Goal: Transaction & Acquisition: Purchase product/service

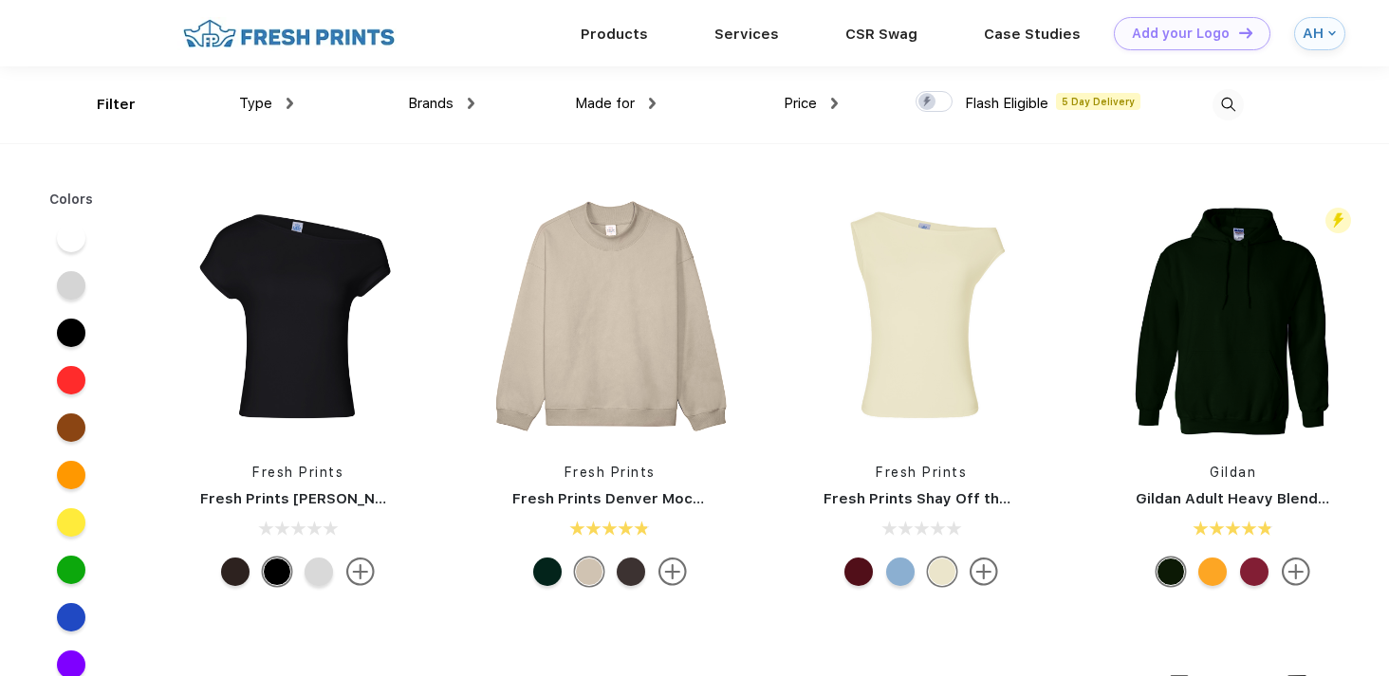
scroll to position [1, 0]
click at [290, 100] on img at bounding box center [290, 102] width 7 height 11
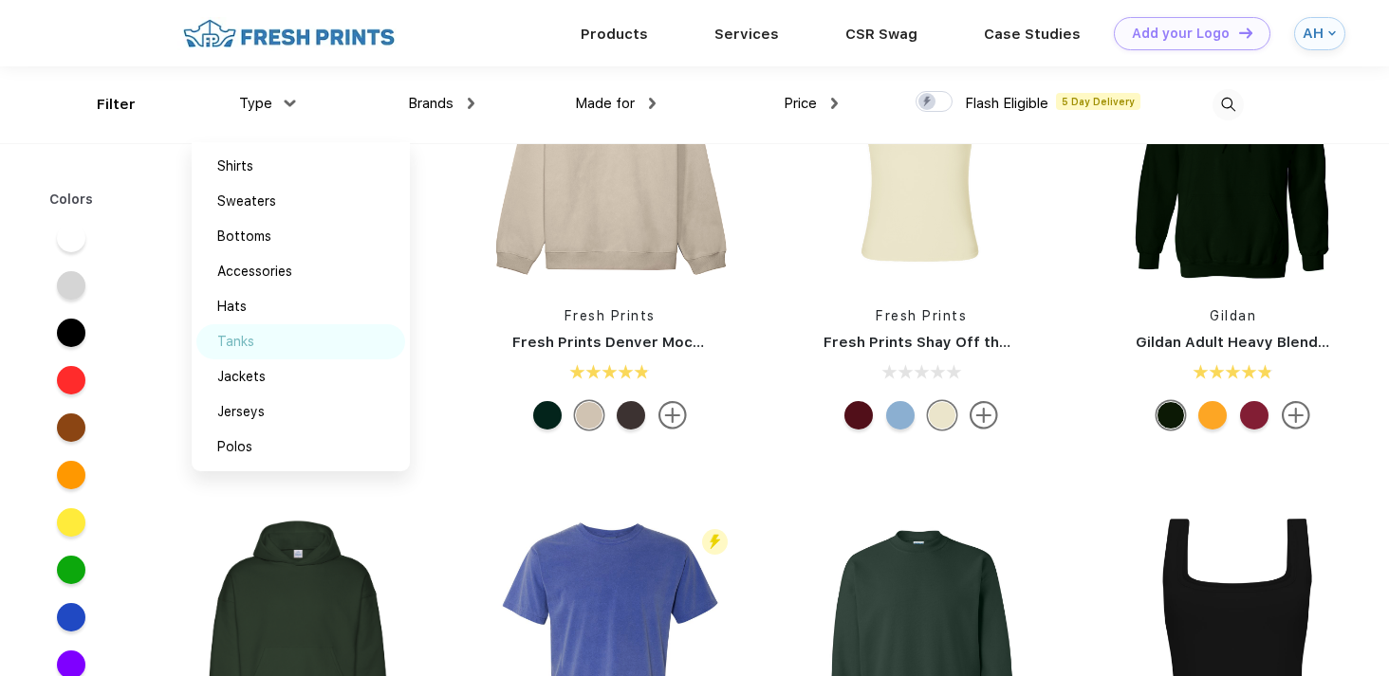
scroll to position [0, 0]
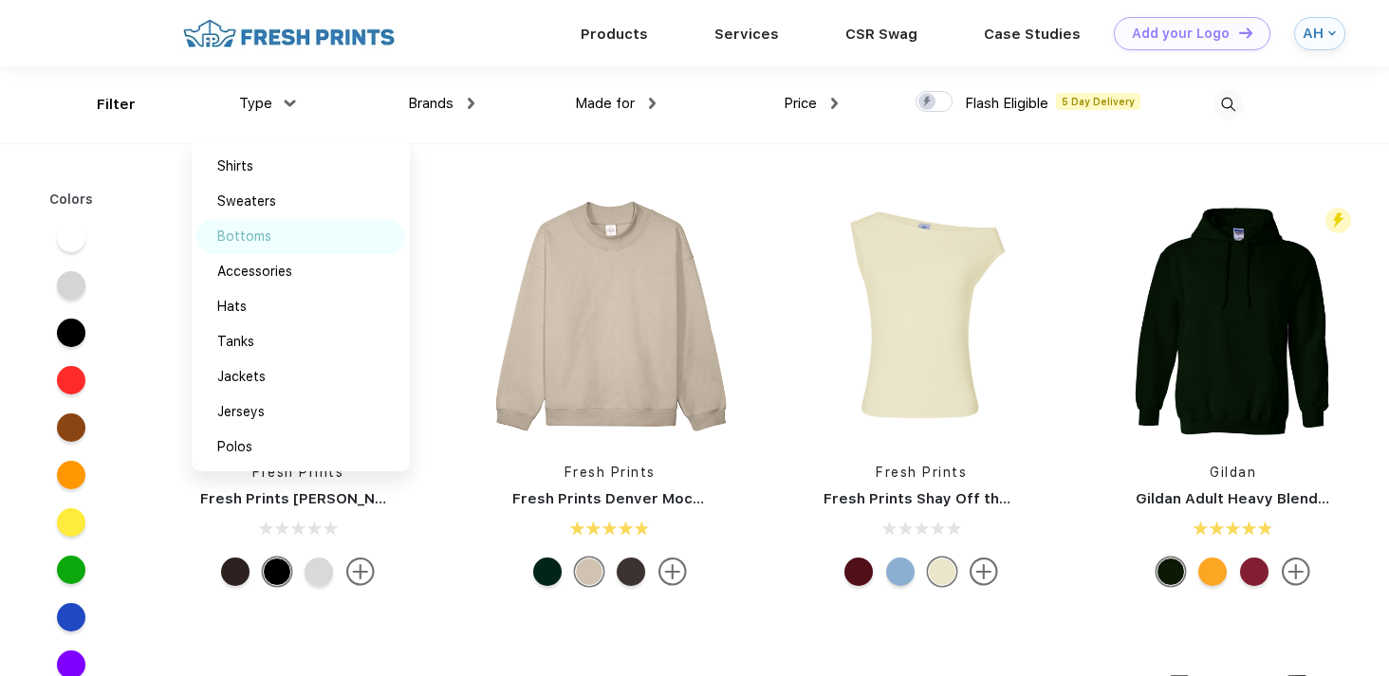
click at [268, 235] on div "Bottoms" at bounding box center [244, 237] width 54 height 20
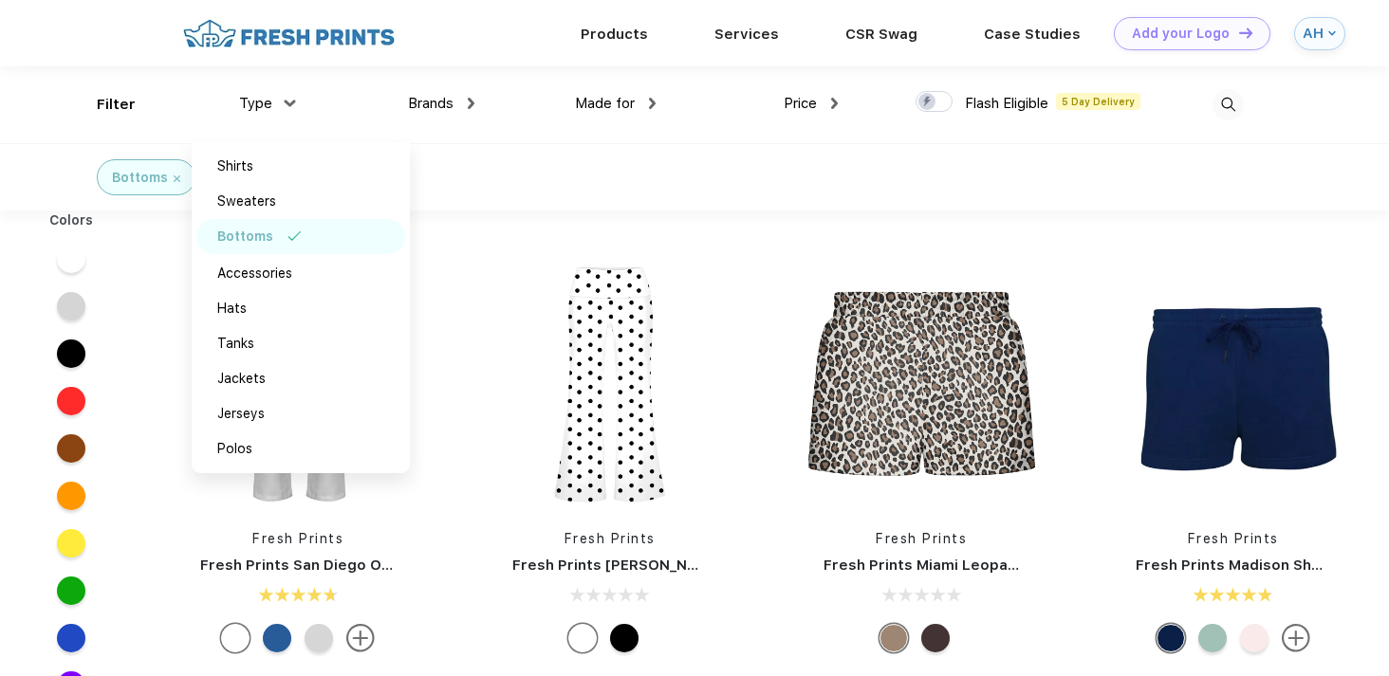
click at [721, 207] on div "Bottoms" at bounding box center [694, 176] width 1389 height 67
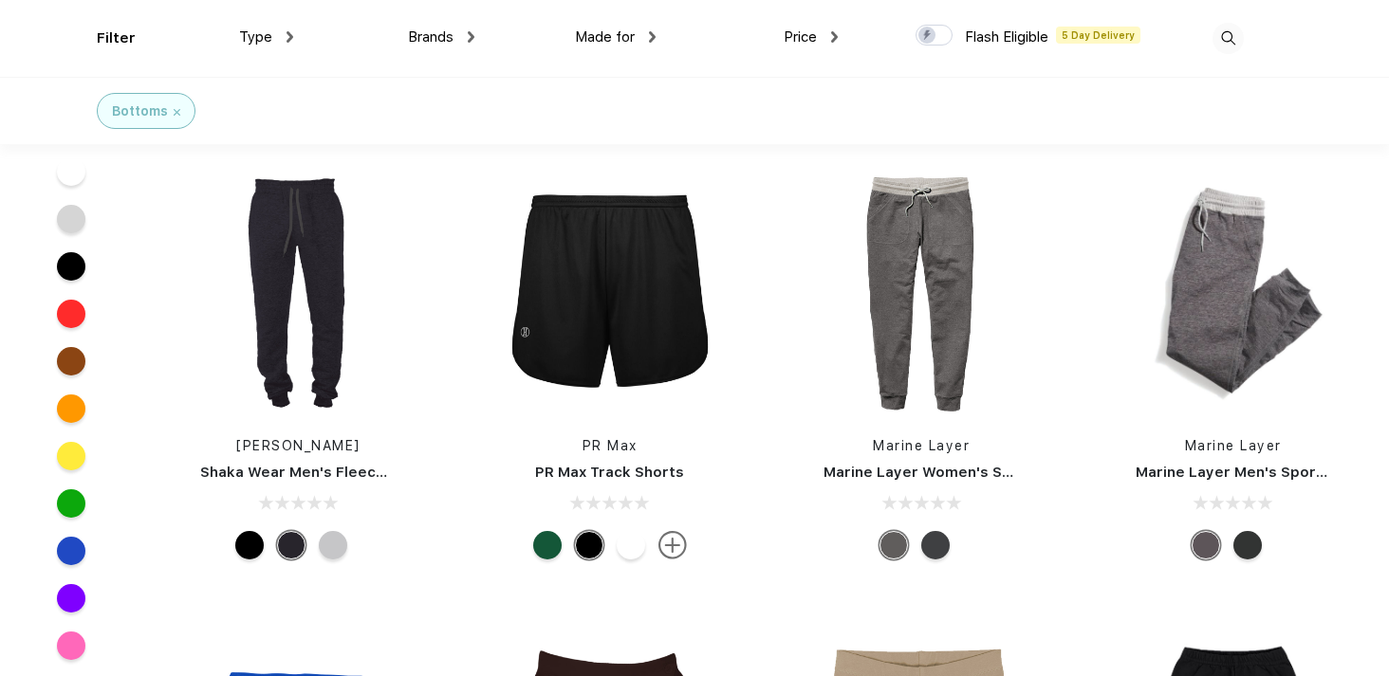
scroll to position [4744, 0]
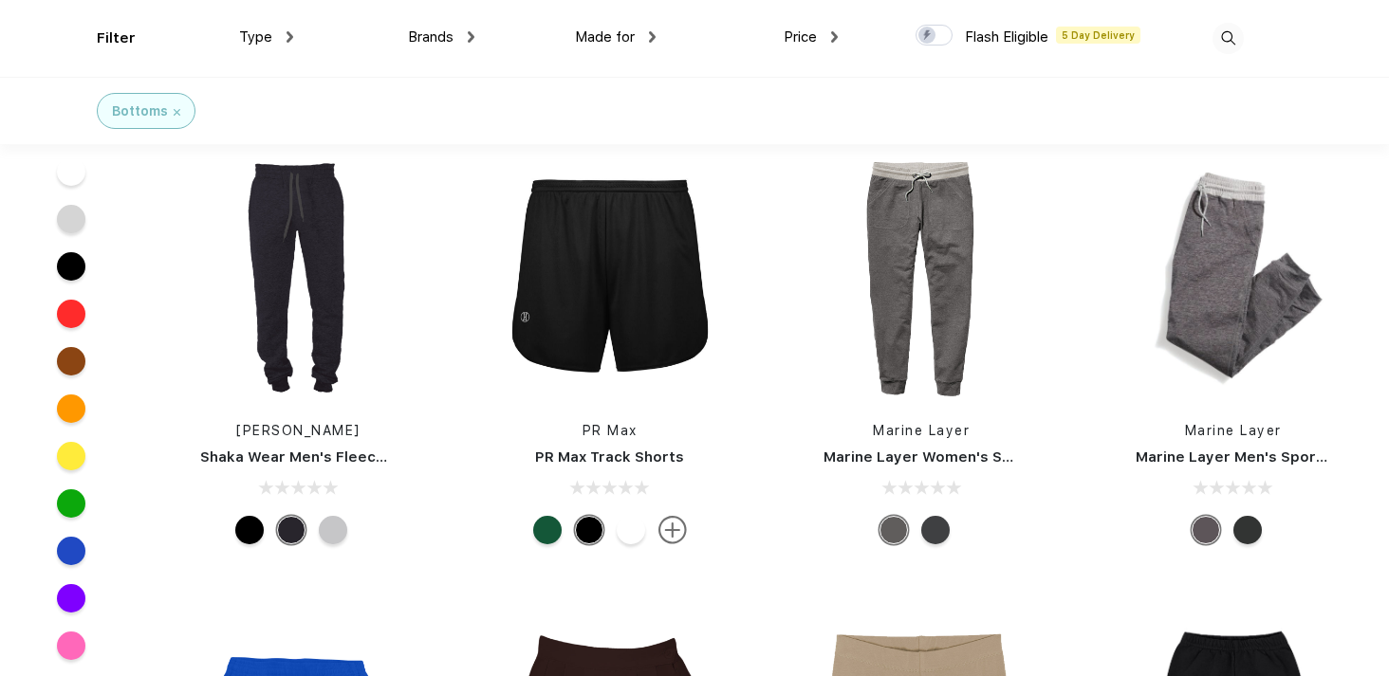
click at [1239, 36] on img at bounding box center [1228, 38] width 31 height 31
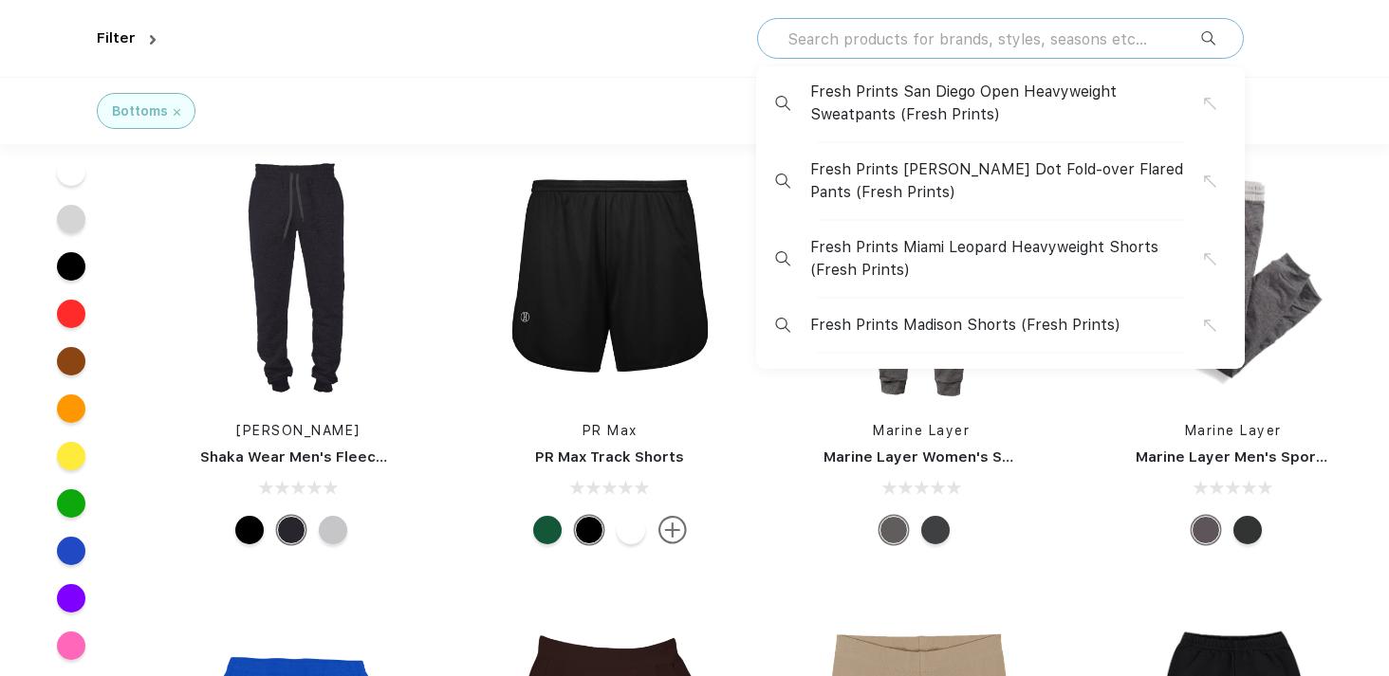
click at [928, 35] on input "text" at bounding box center [994, 38] width 416 height 21
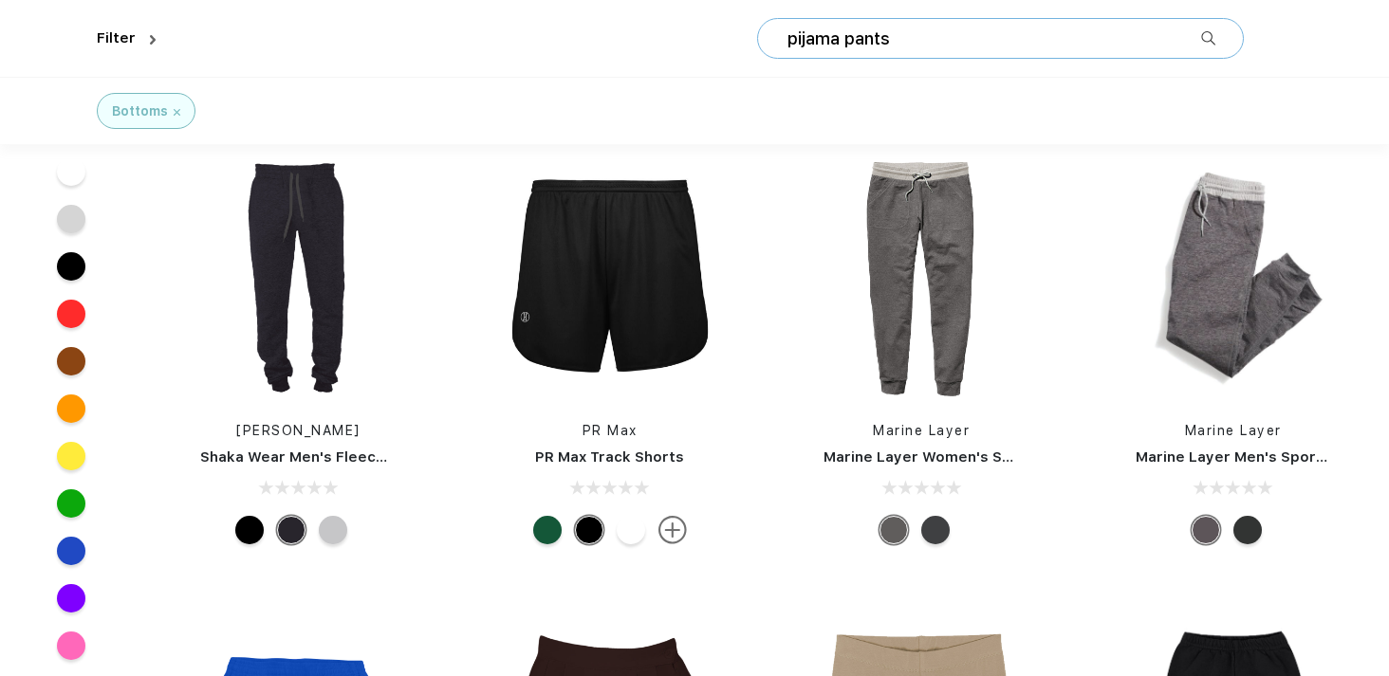
type input "pijama pants"
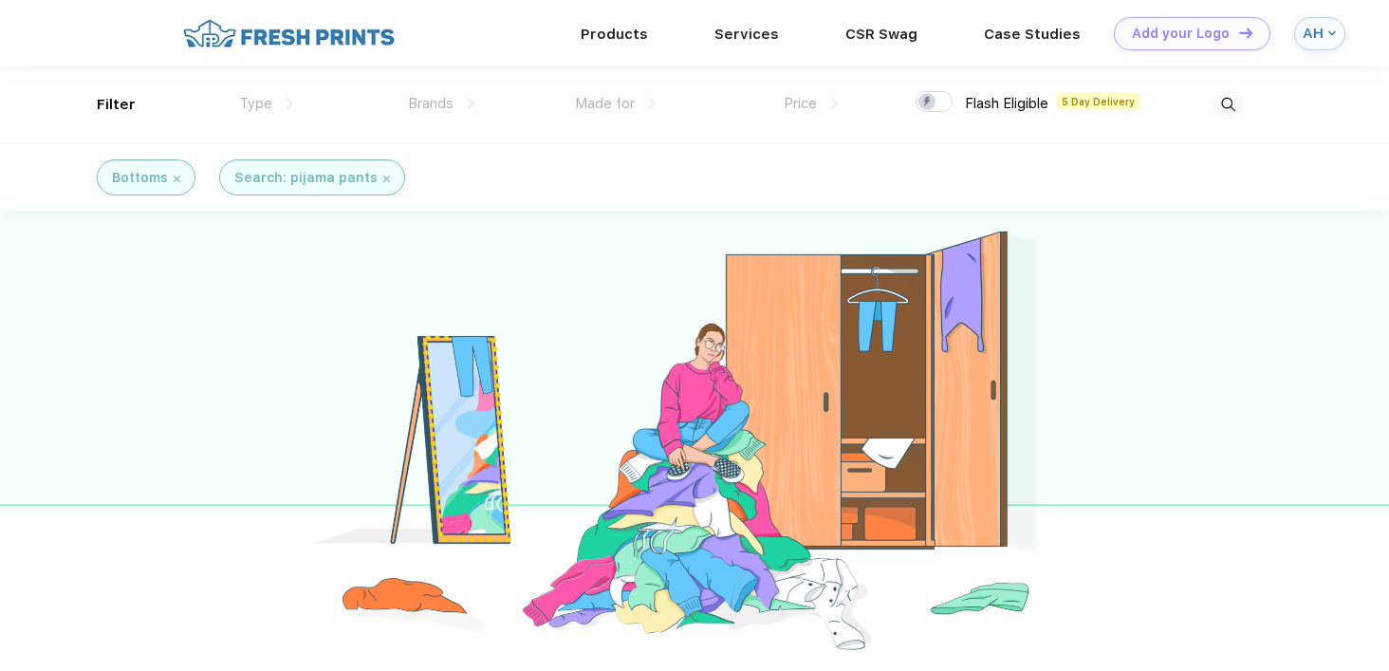
click at [383, 176] on img at bounding box center [386, 179] width 7 height 7
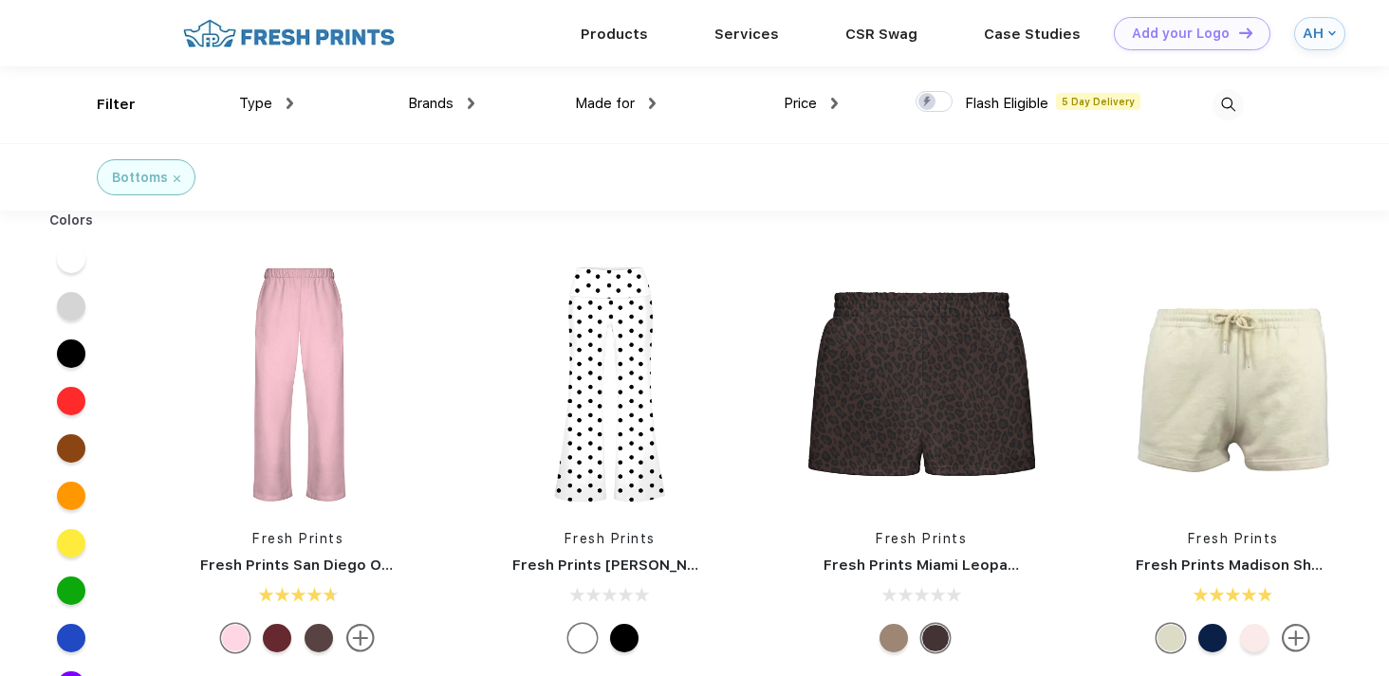
click at [1235, 102] on img at bounding box center [1228, 104] width 31 height 31
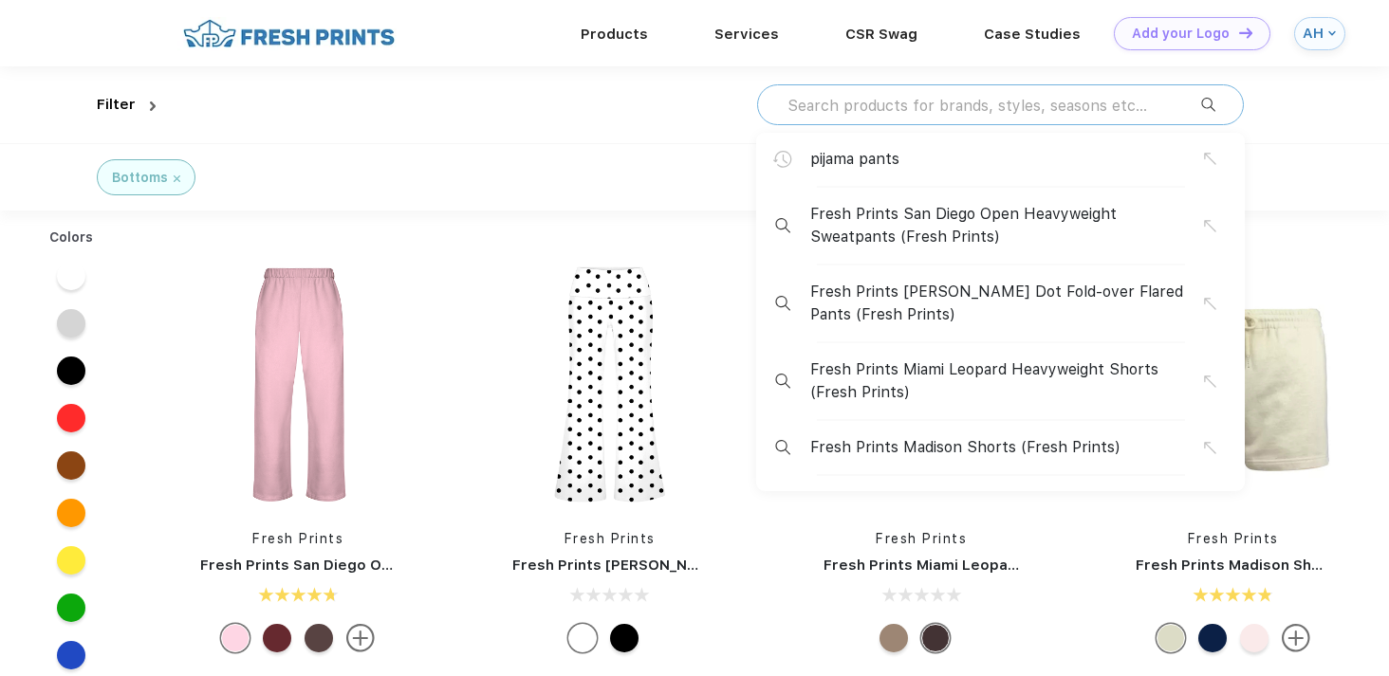
click at [1044, 105] on input "text" at bounding box center [994, 105] width 416 height 21
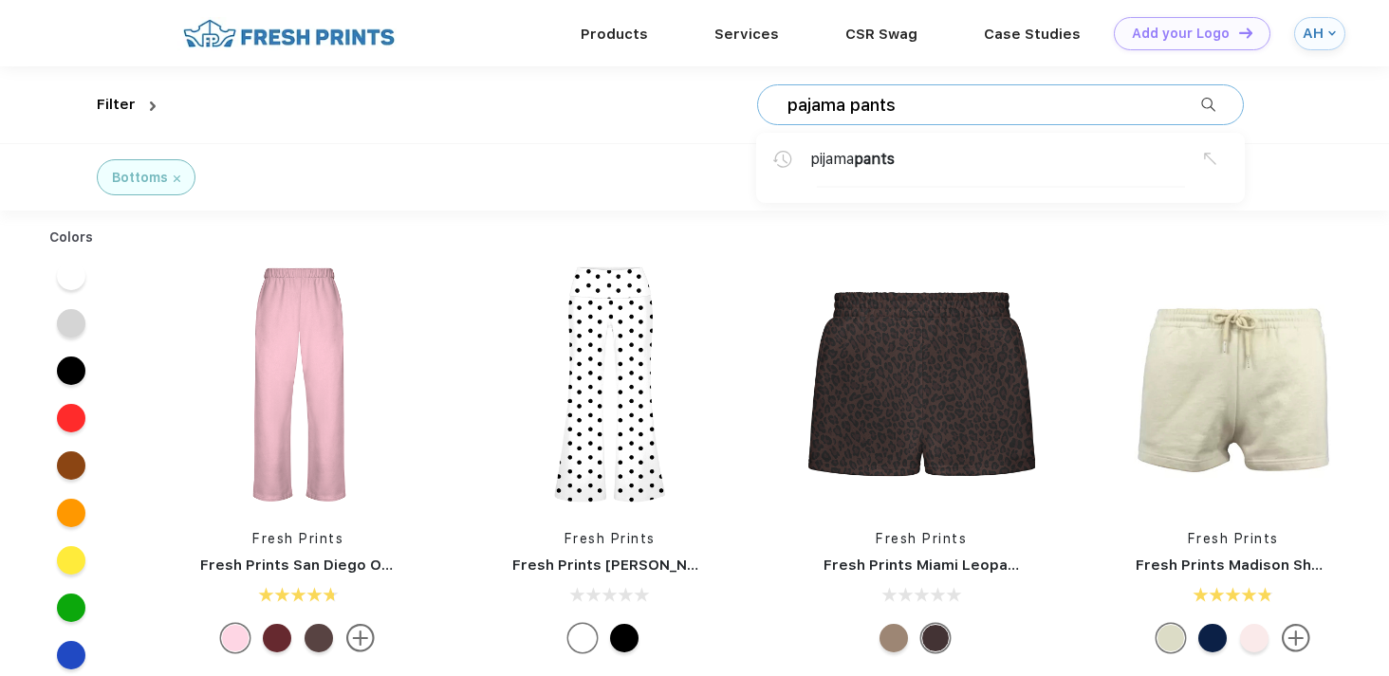
type input "pajama pants"
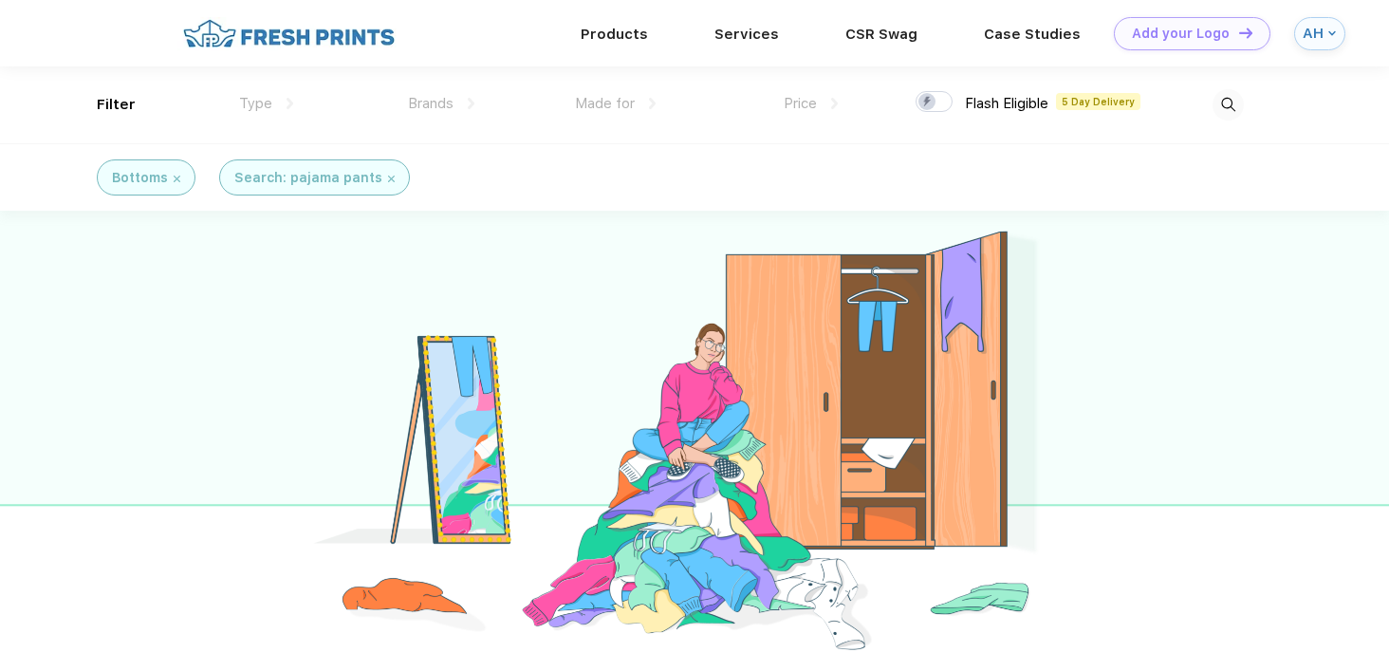
click at [388, 179] on img at bounding box center [391, 179] width 7 height 7
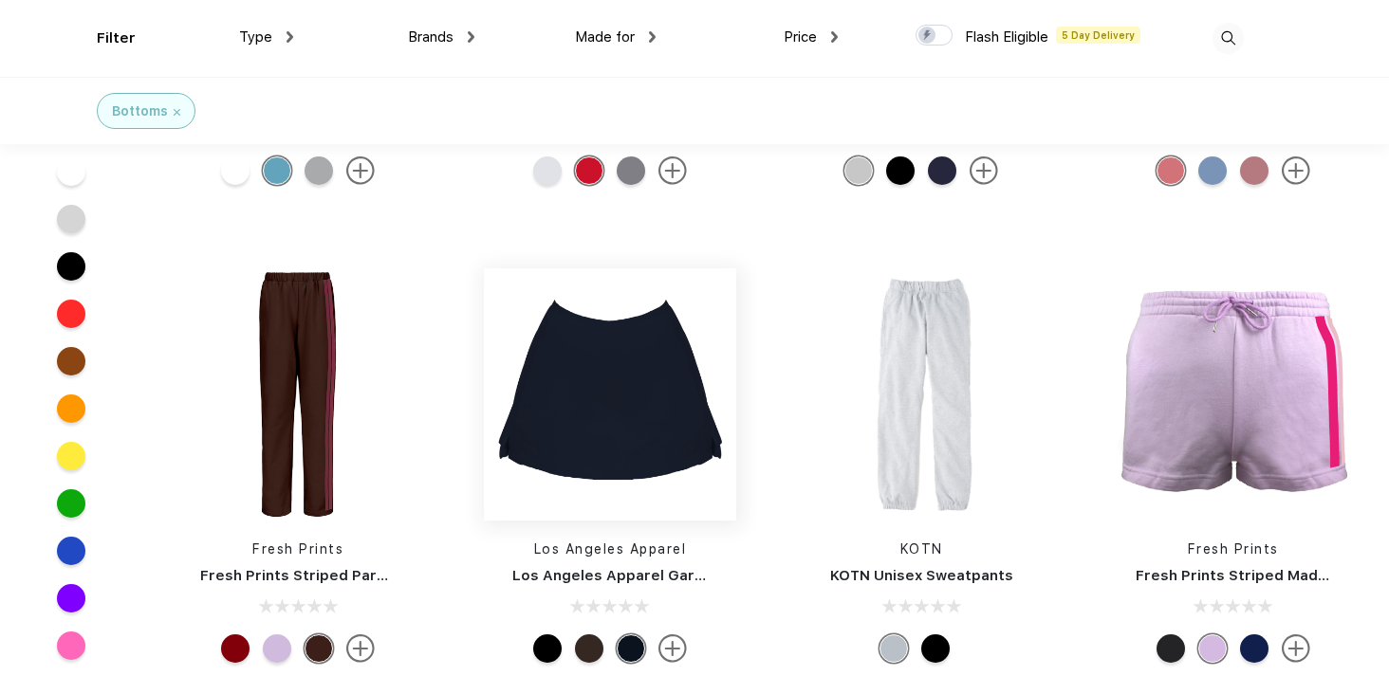
scroll to position [2731, 0]
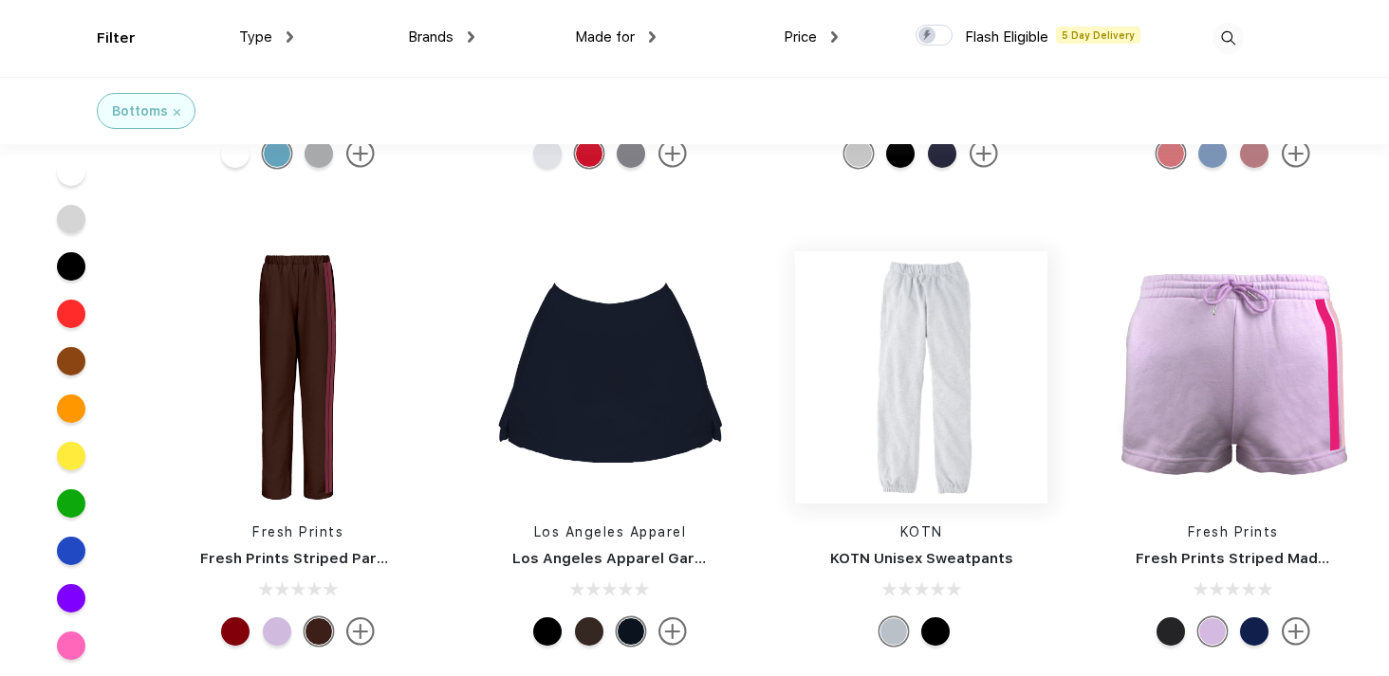
click at [922, 336] on img at bounding box center [921, 377] width 252 height 252
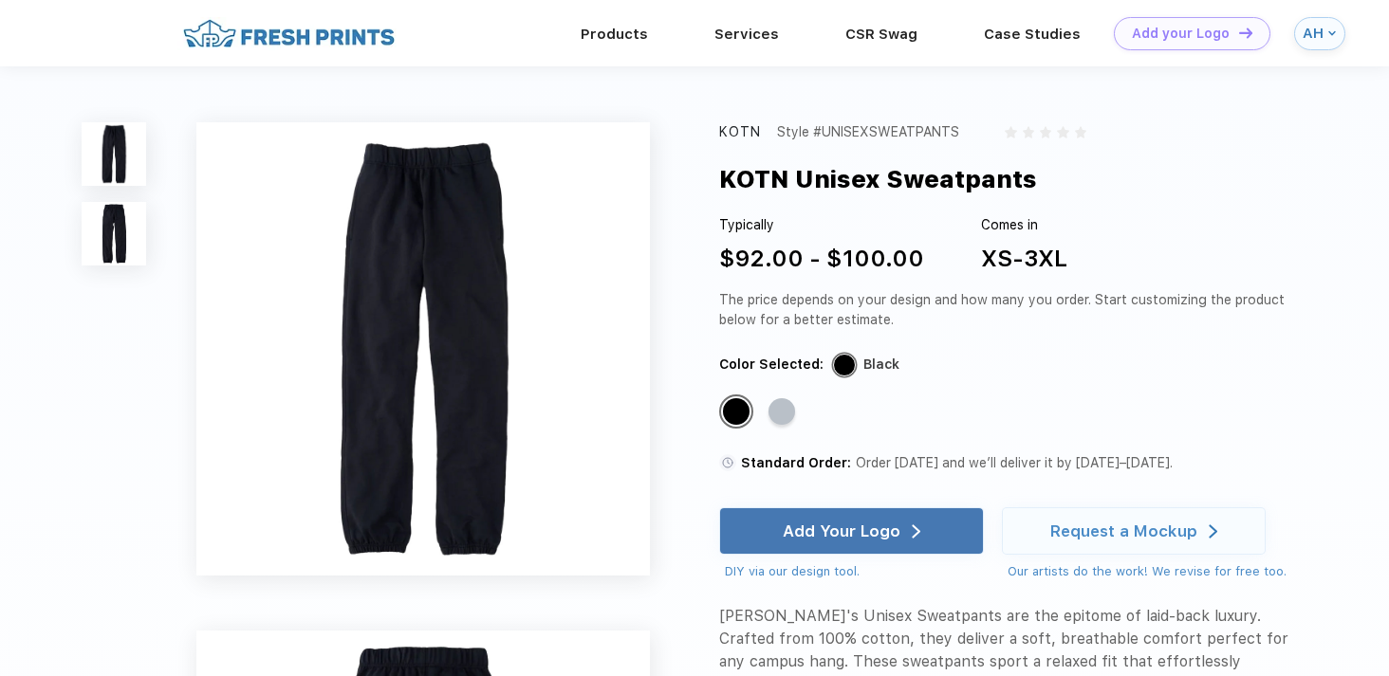
click at [127, 250] on img at bounding box center [114, 234] width 64 height 64
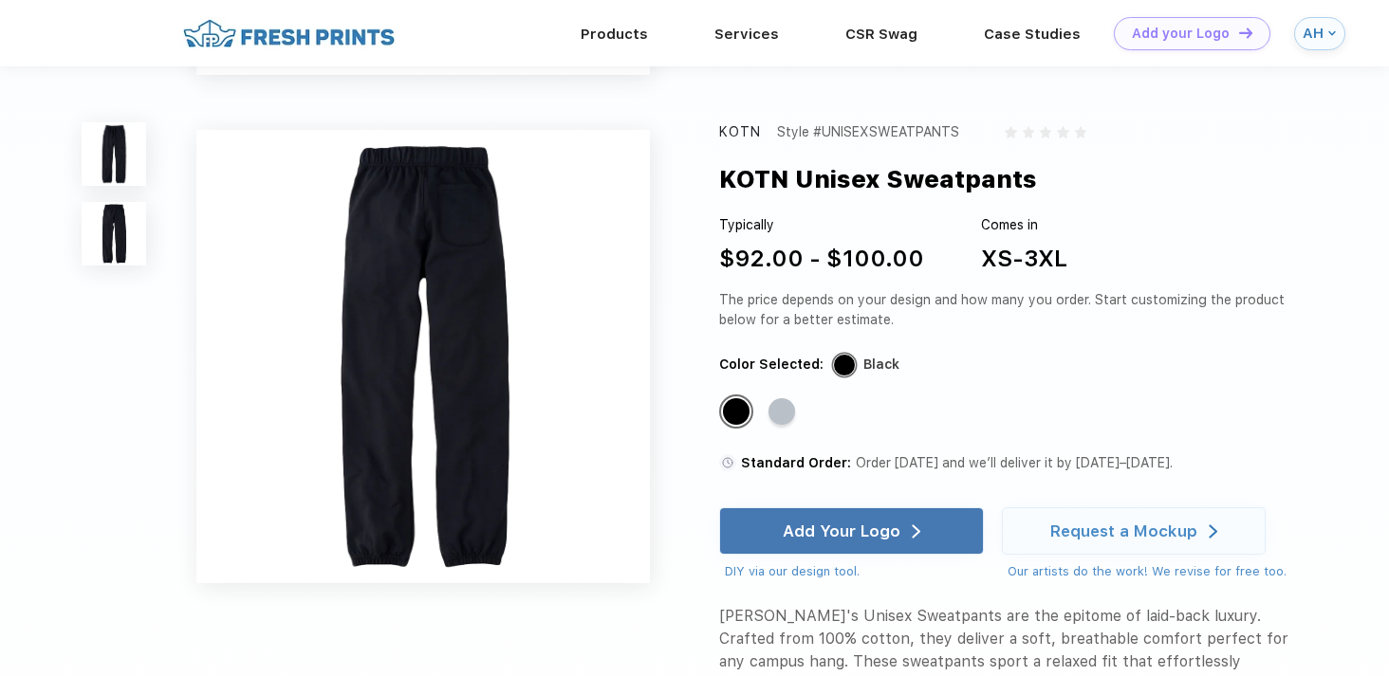
click at [114, 162] on img at bounding box center [114, 154] width 64 height 64
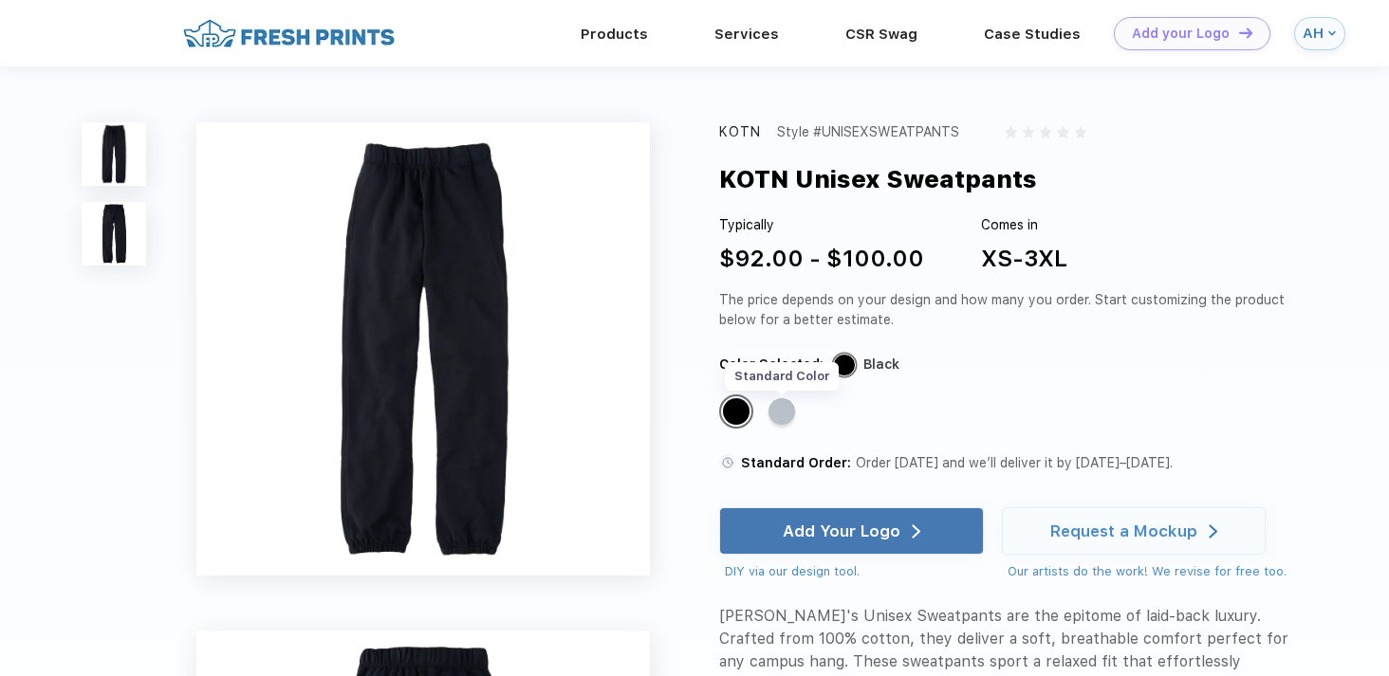
click at [777, 410] on div "Standard Color" at bounding box center [782, 411] width 27 height 27
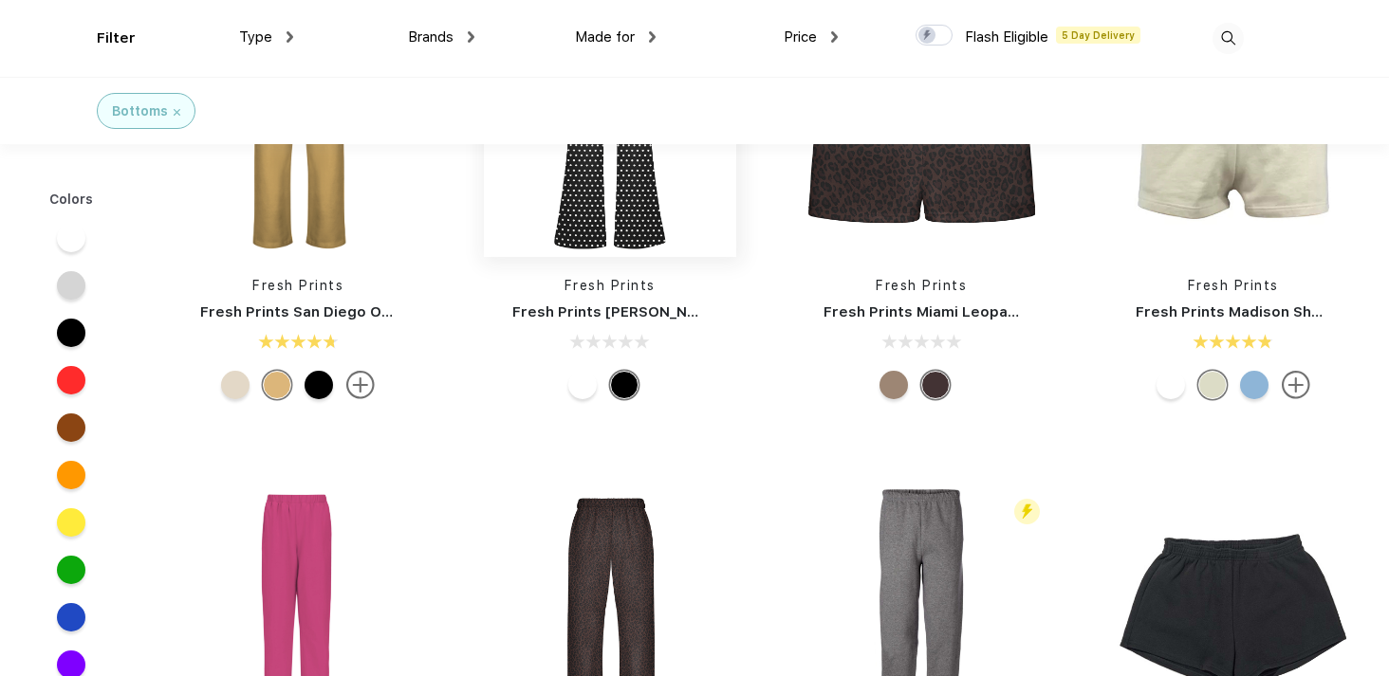
scroll to position [121, 0]
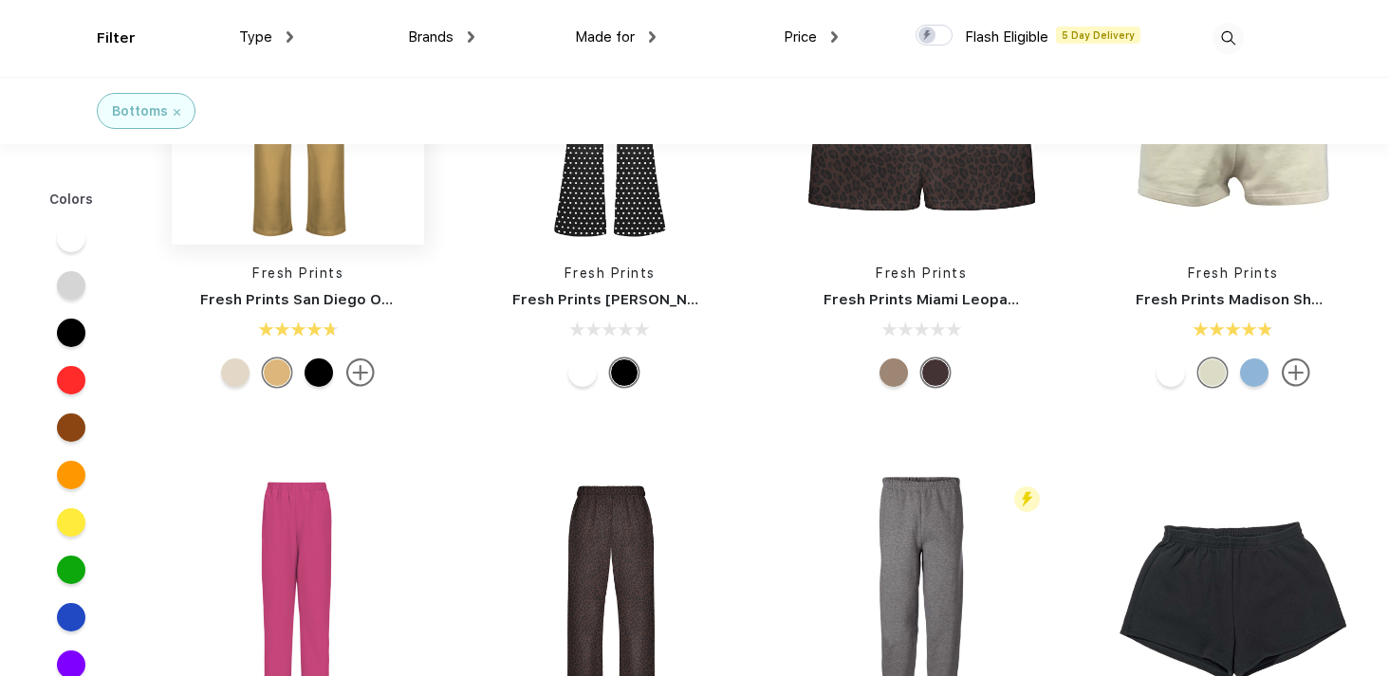
click at [333, 222] on img at bounding box center [298, 118] width 252 height 252
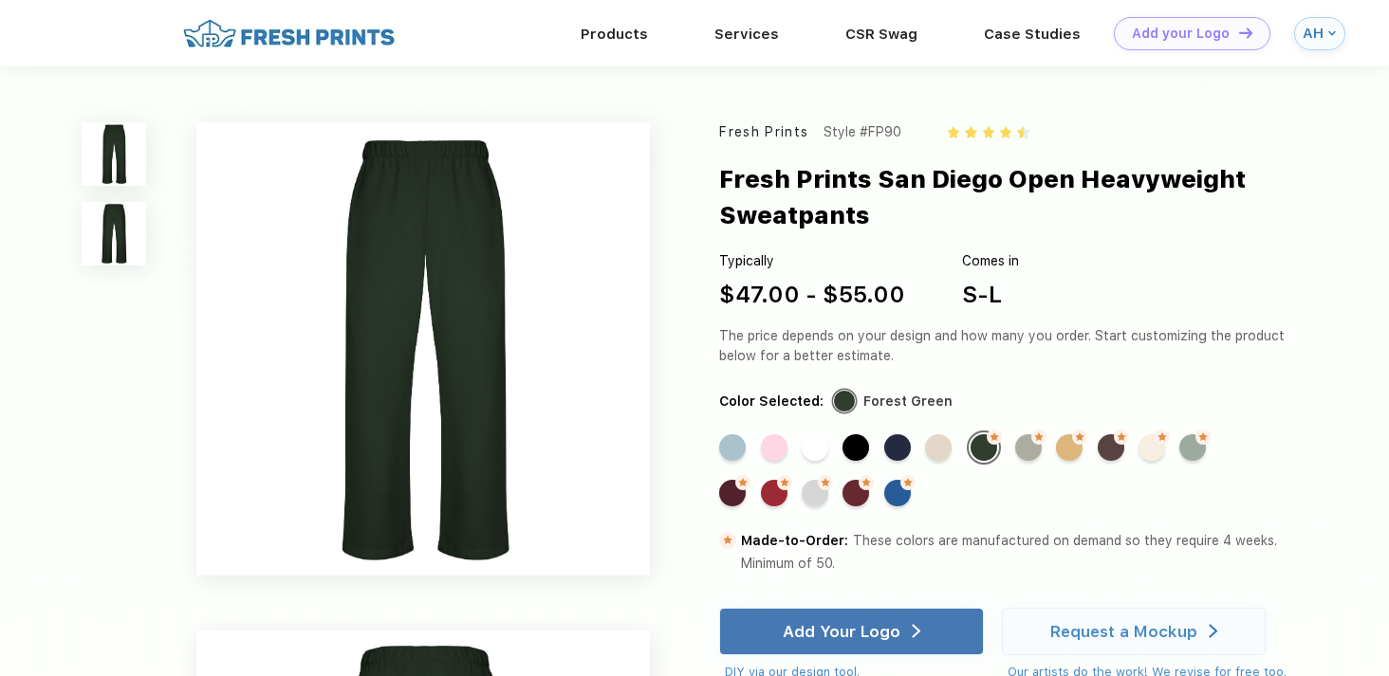
scroll to position [121, 0]
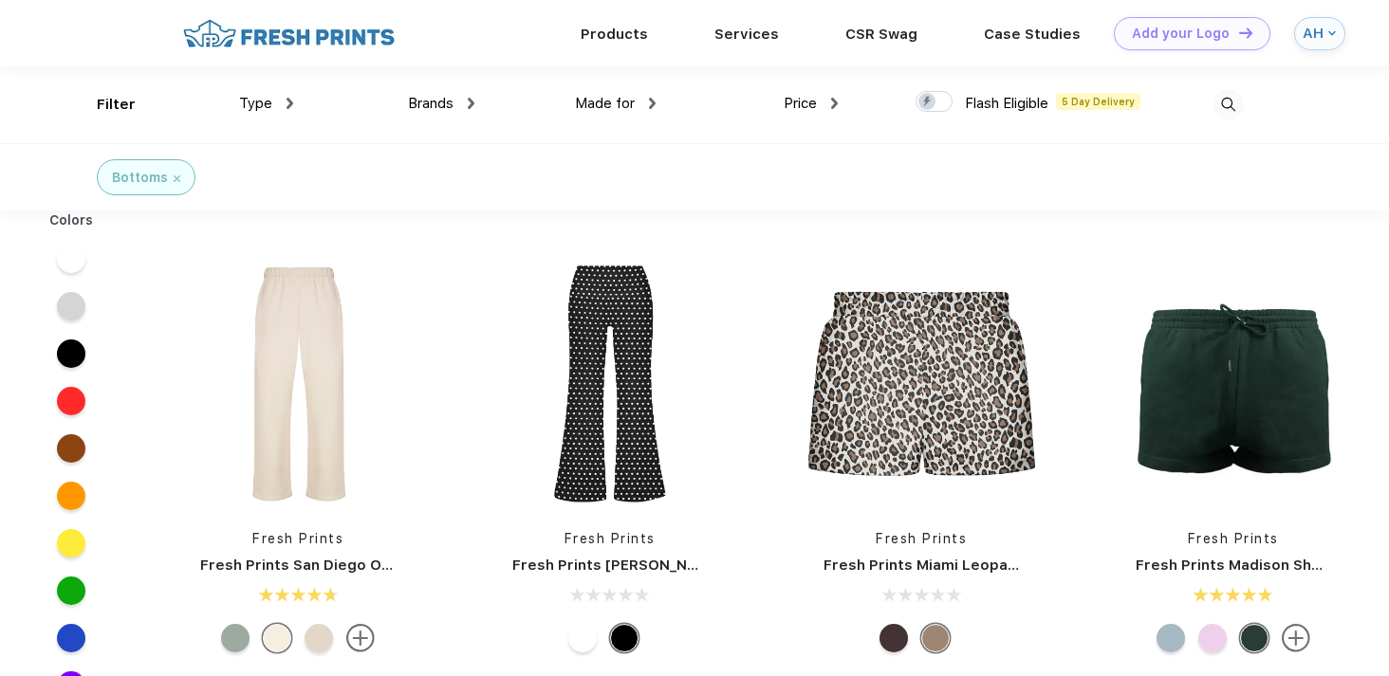
scroll to position [1, 0]
click at [829, 97] on div "Price" at bounding box center [811, 103] width 54 height 22
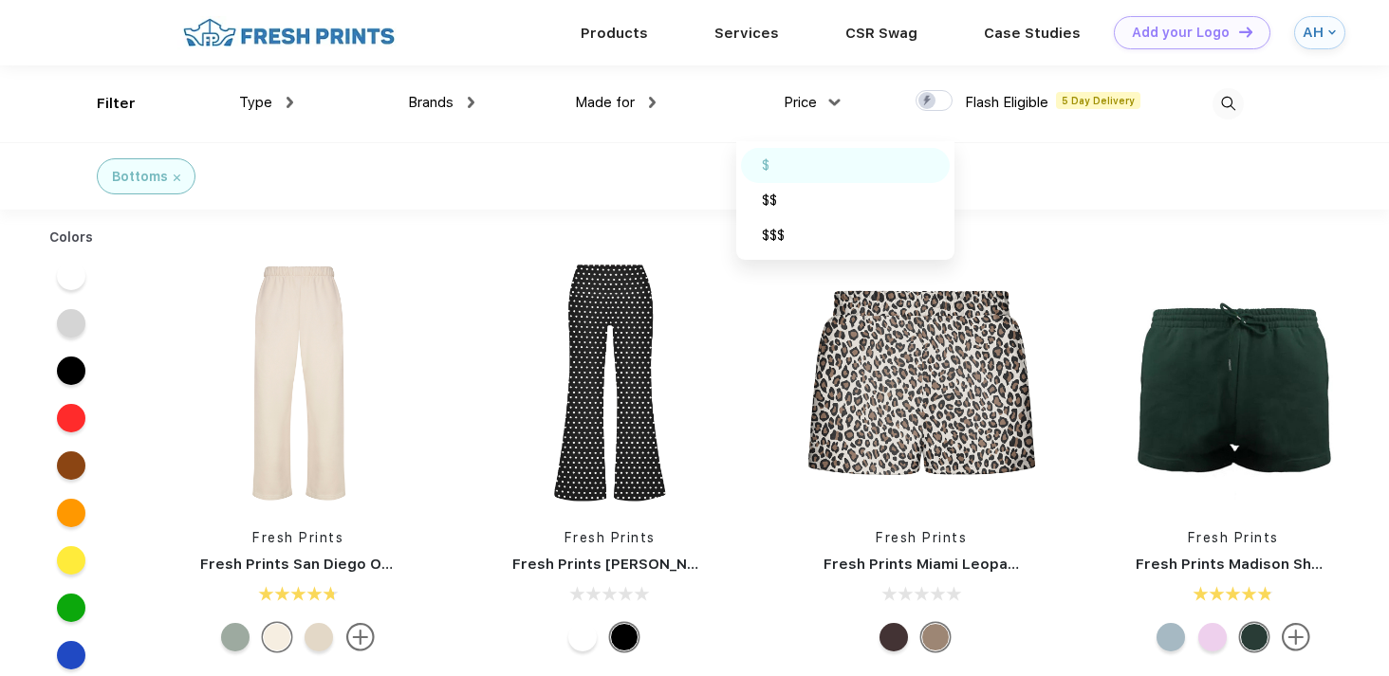
click at [772, 165] on div "$" at bounding box center [845, 165] width 209 height 35
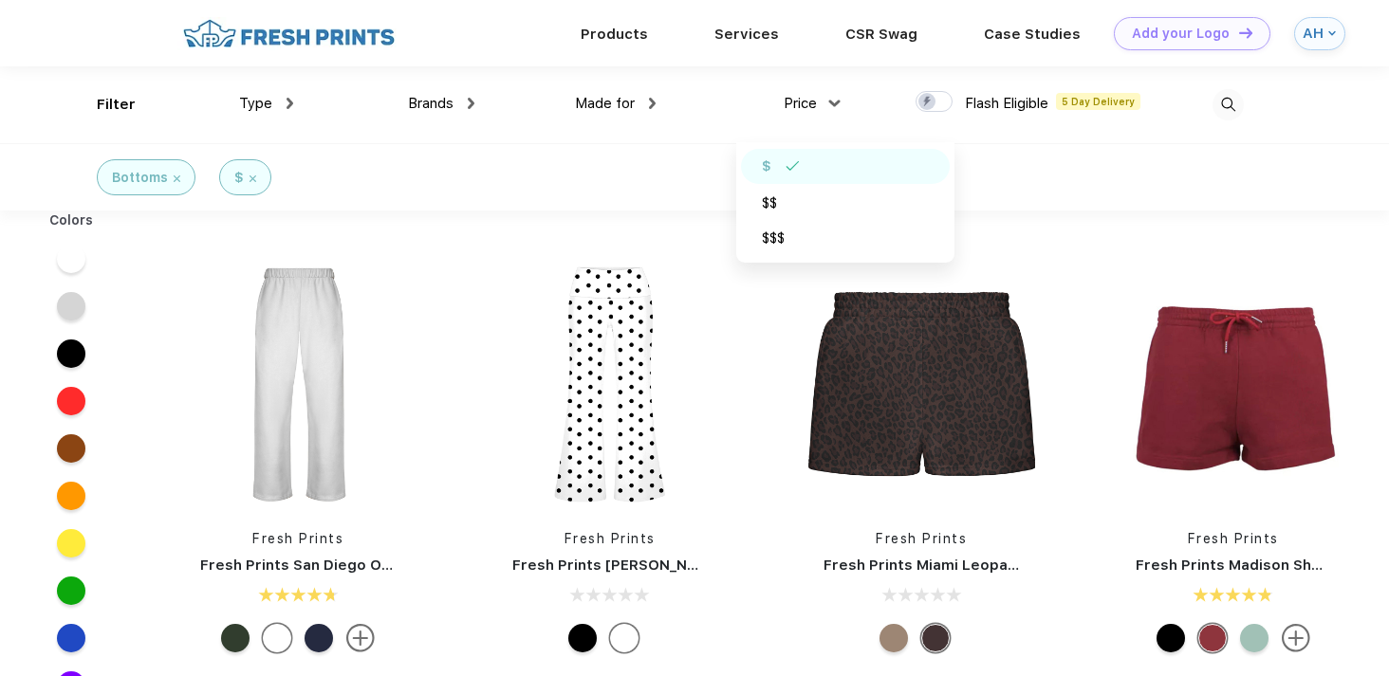
click at [658, 142] on div "Price $ $$ $$$" at bounding box center [746, 104] width 181 height 77
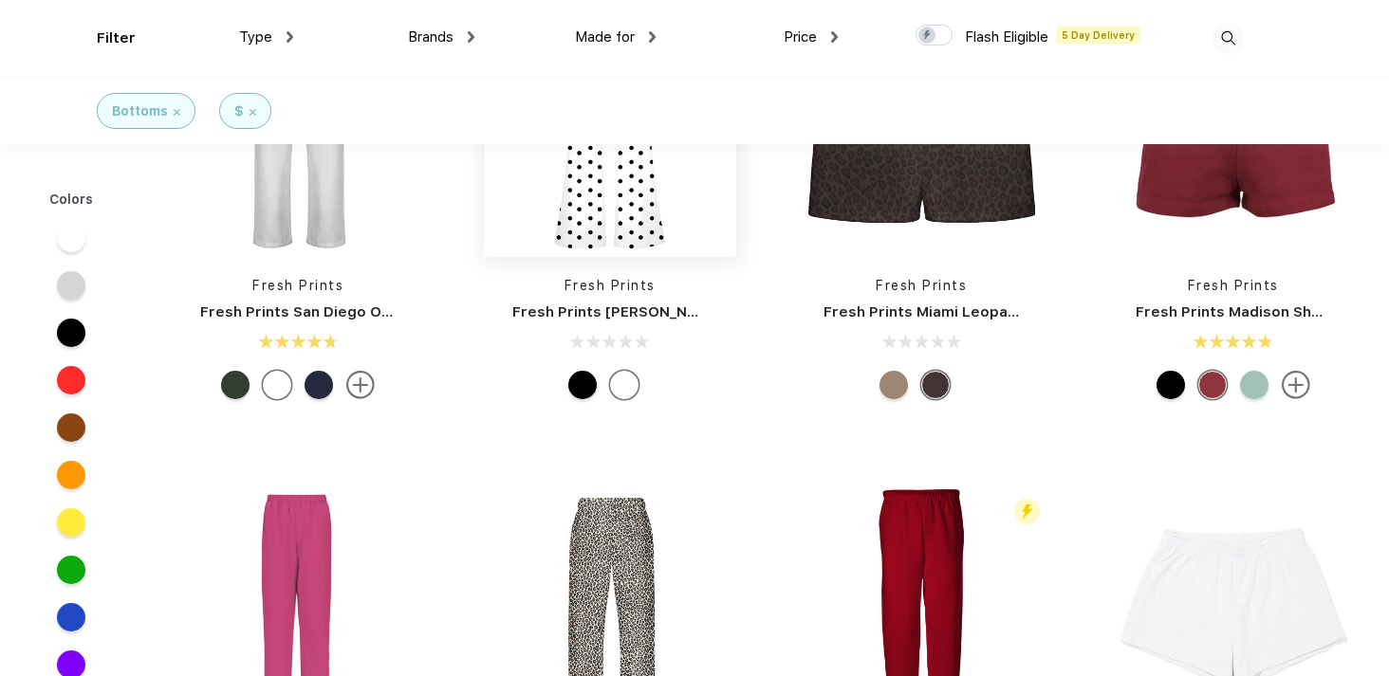
scroll to position [111, 0]
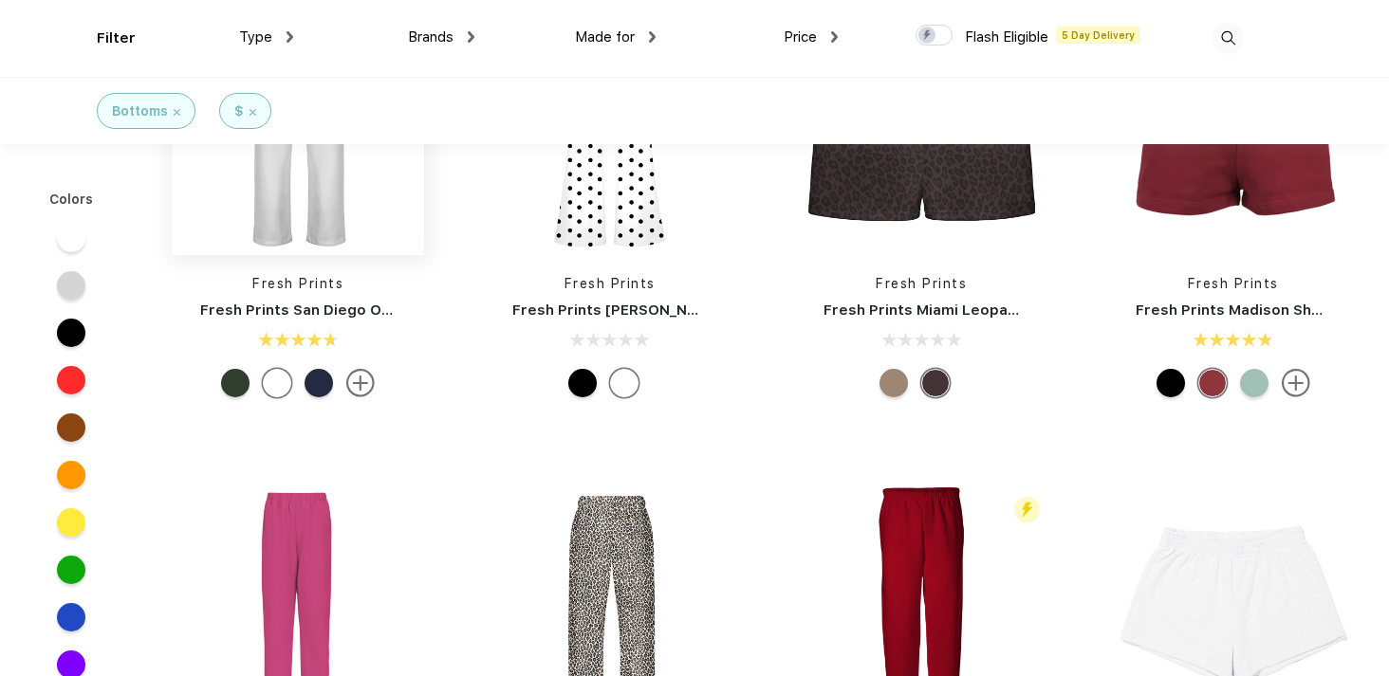
click at [318, 235] on img at bounding box center [298, 129] width 252 height 252
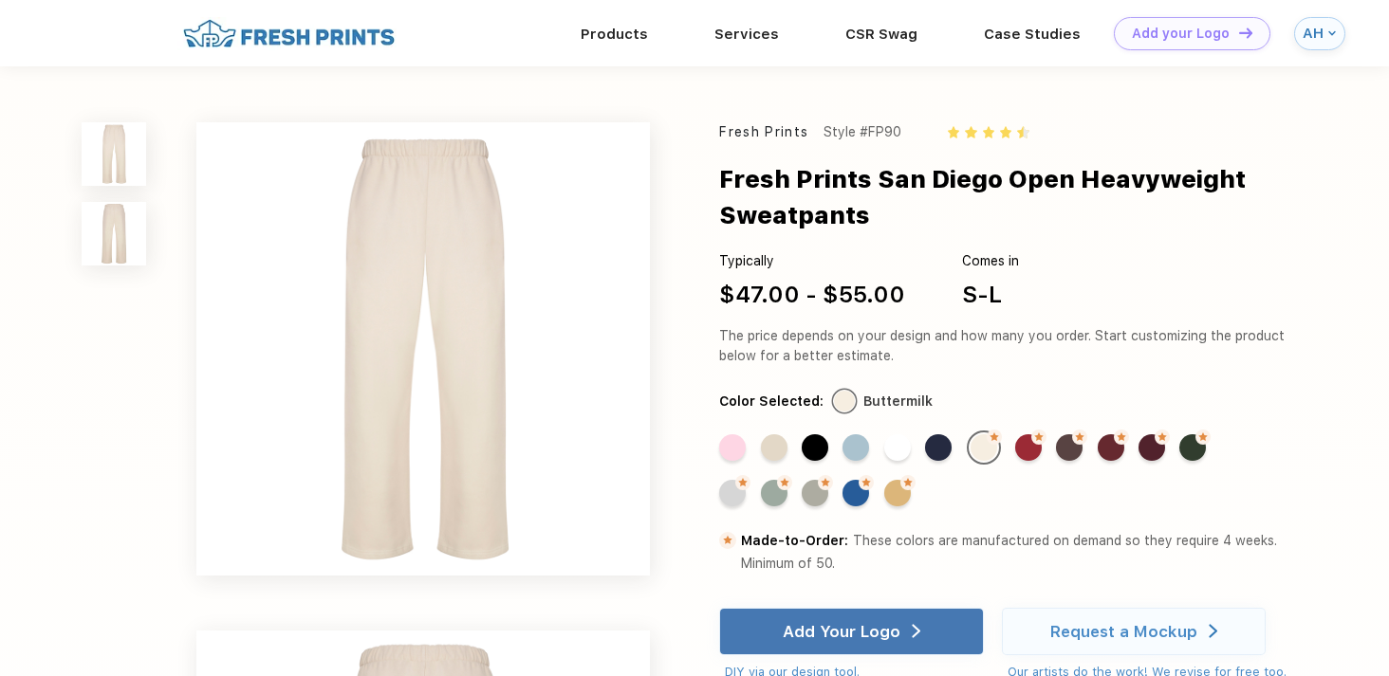
scroll to position [111, 0]
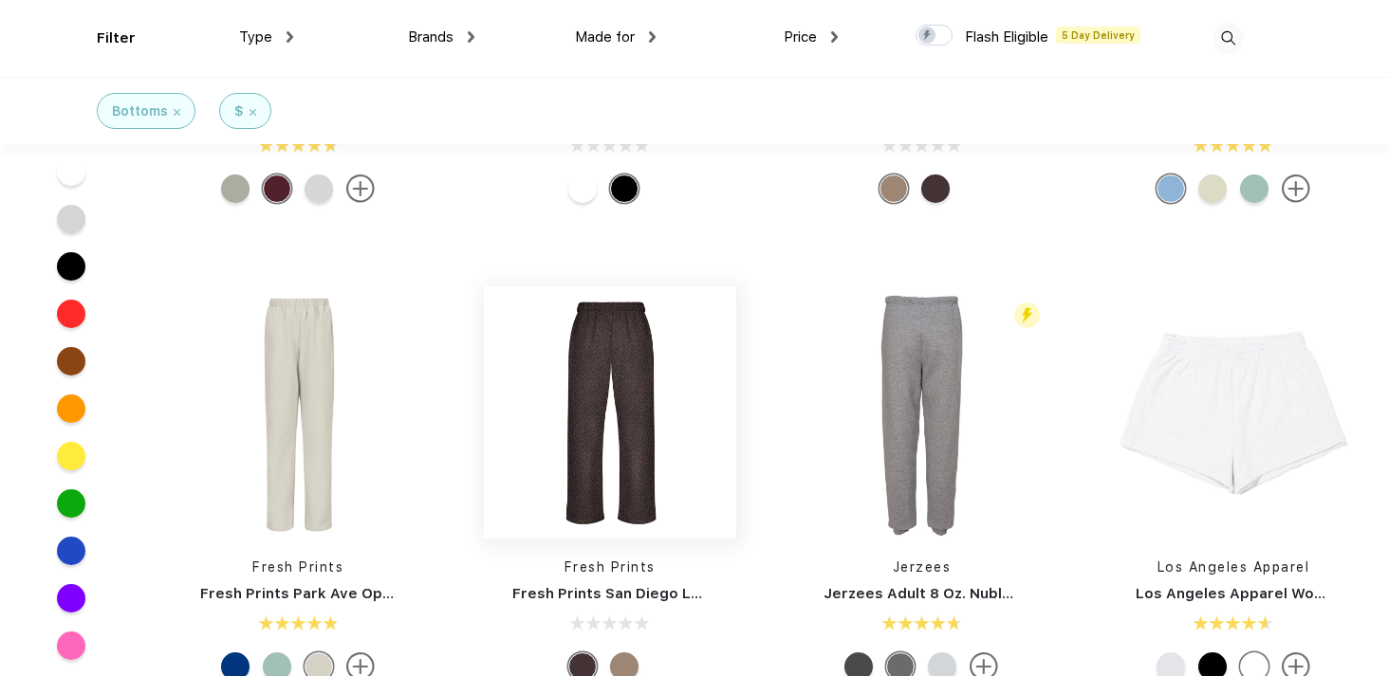
scroll to position [307, 0]
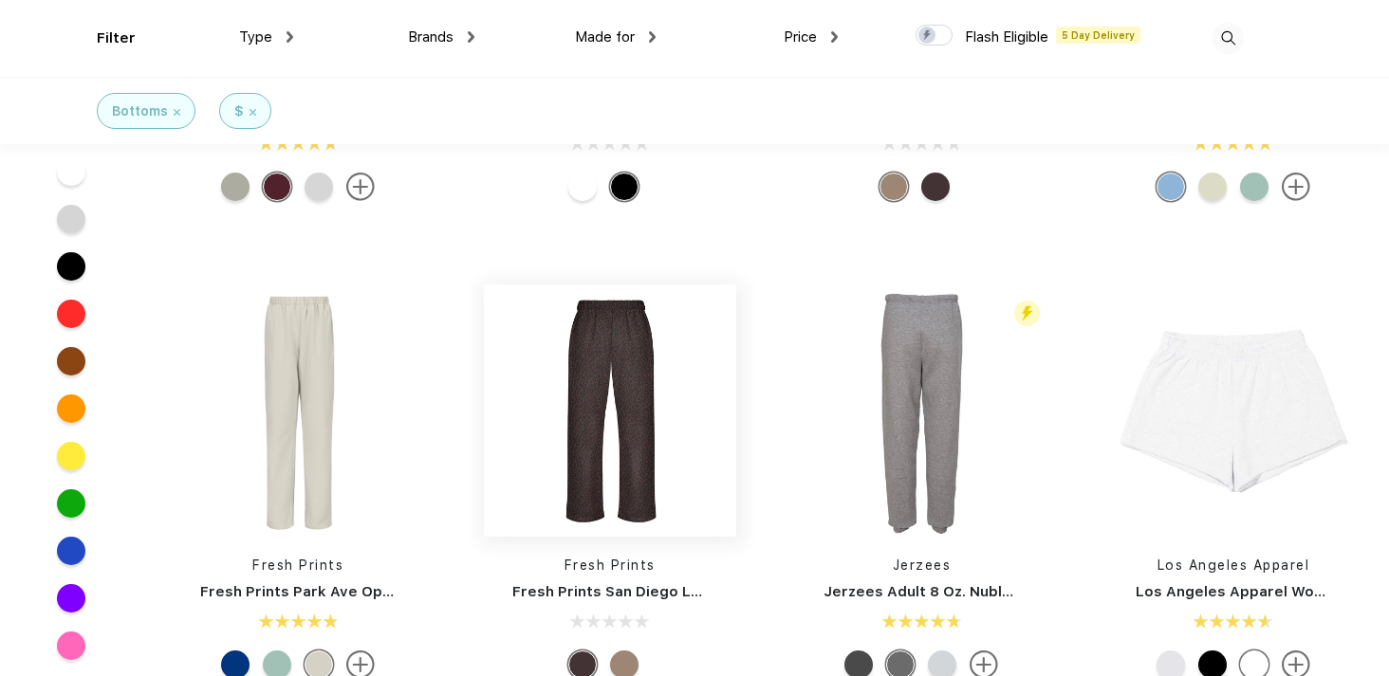
click at [612, 399] on img at bounding box center [610, 411] width 252 height 252
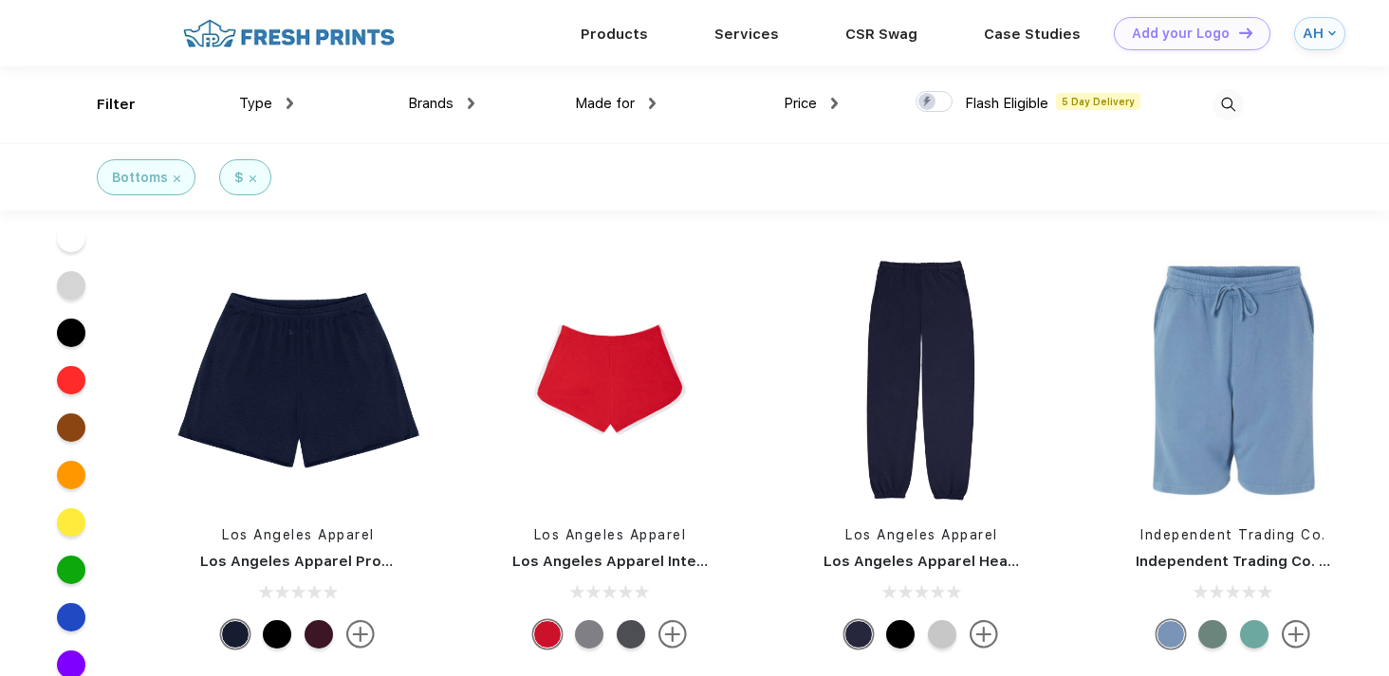
scroll to position [2182, 0]
click at [840, 413] on img at bounding box center [921, 381] width 252 height 252
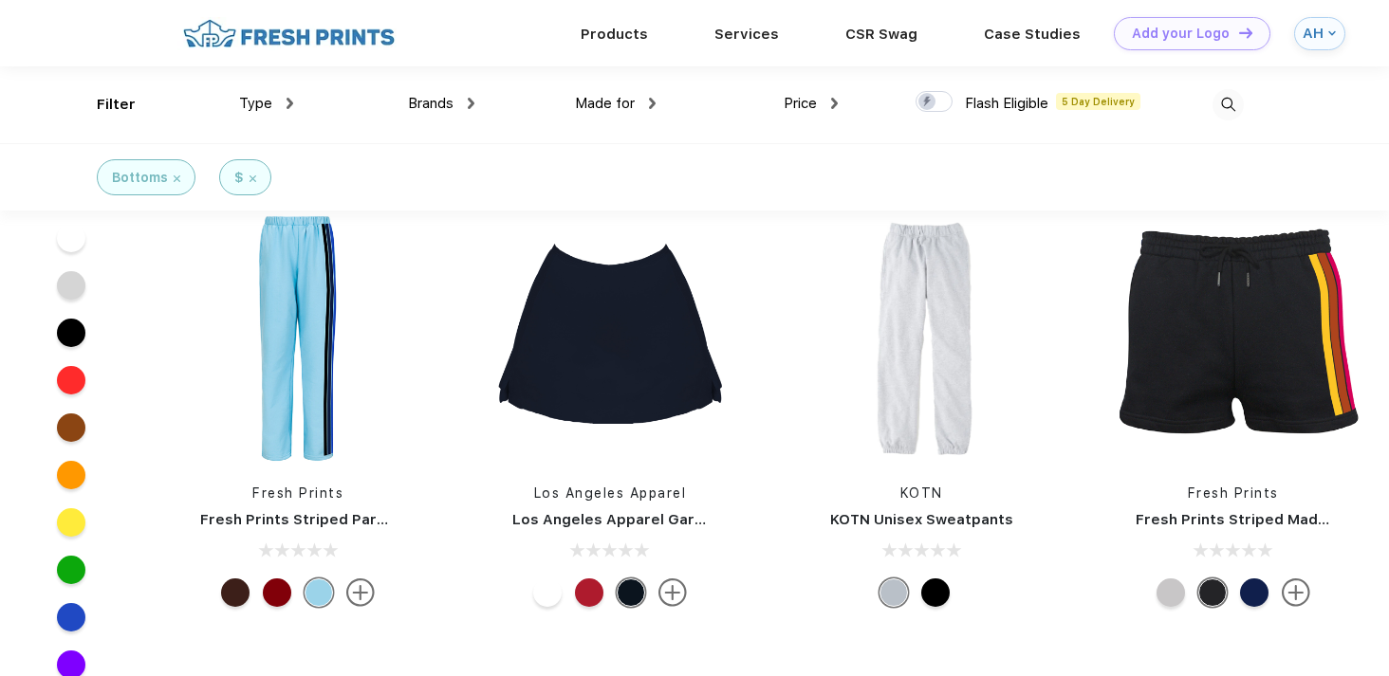
scroll to position [2677, 0]
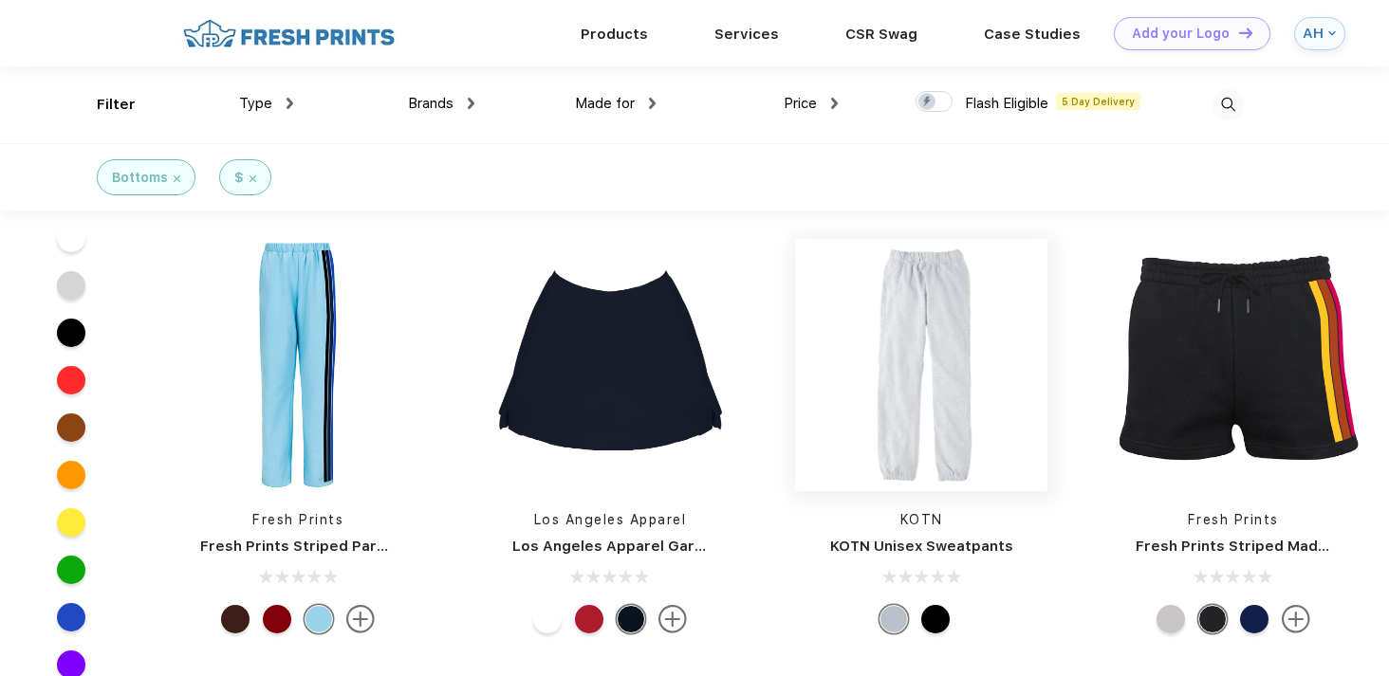
click at [897, 428] on img at bounding box center [921, 365] width 252 height 252
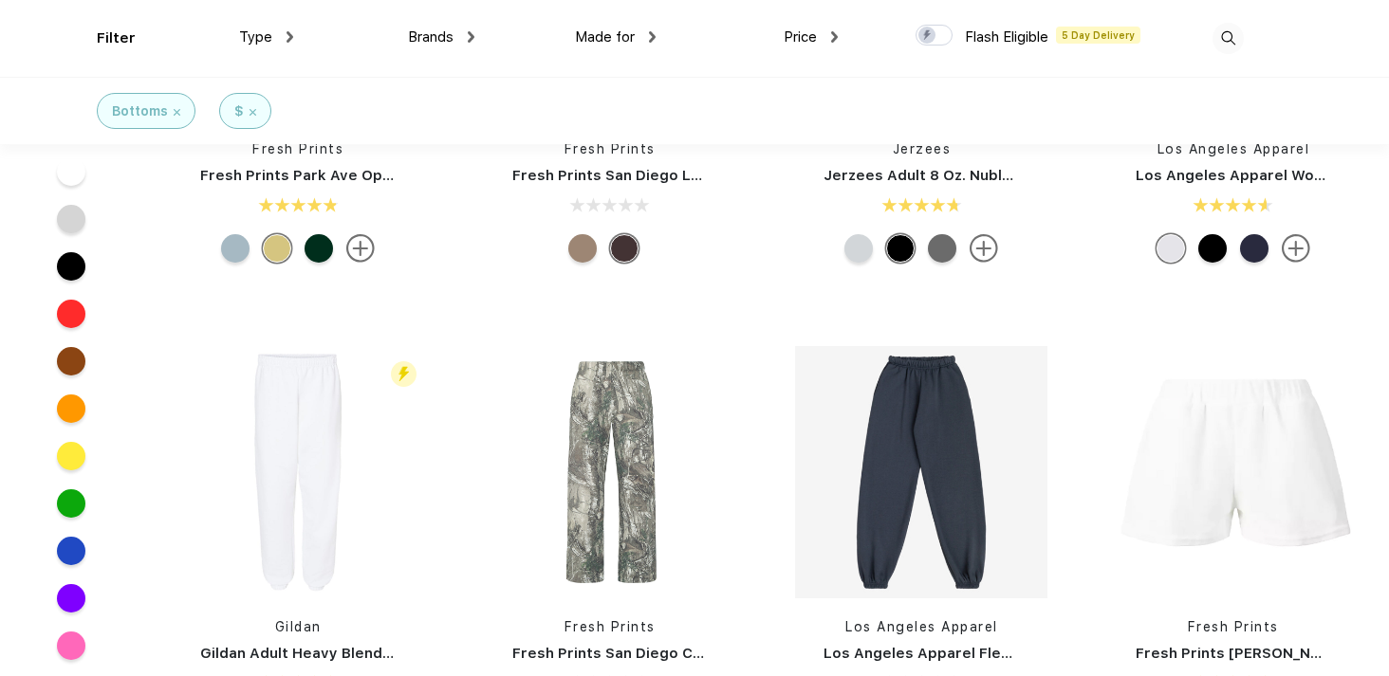
scroll to position [736, 0]
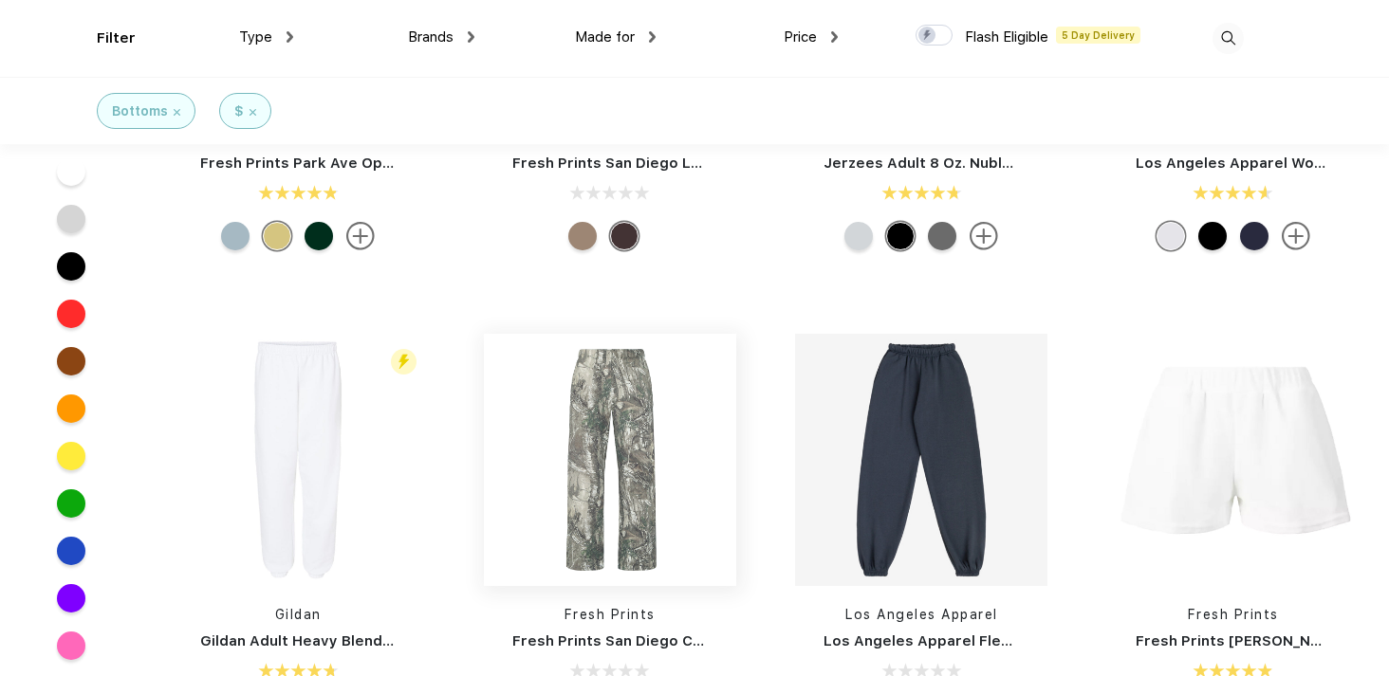
click at [615, 470] on img at bounding box center [610, 460] width 252 height 252
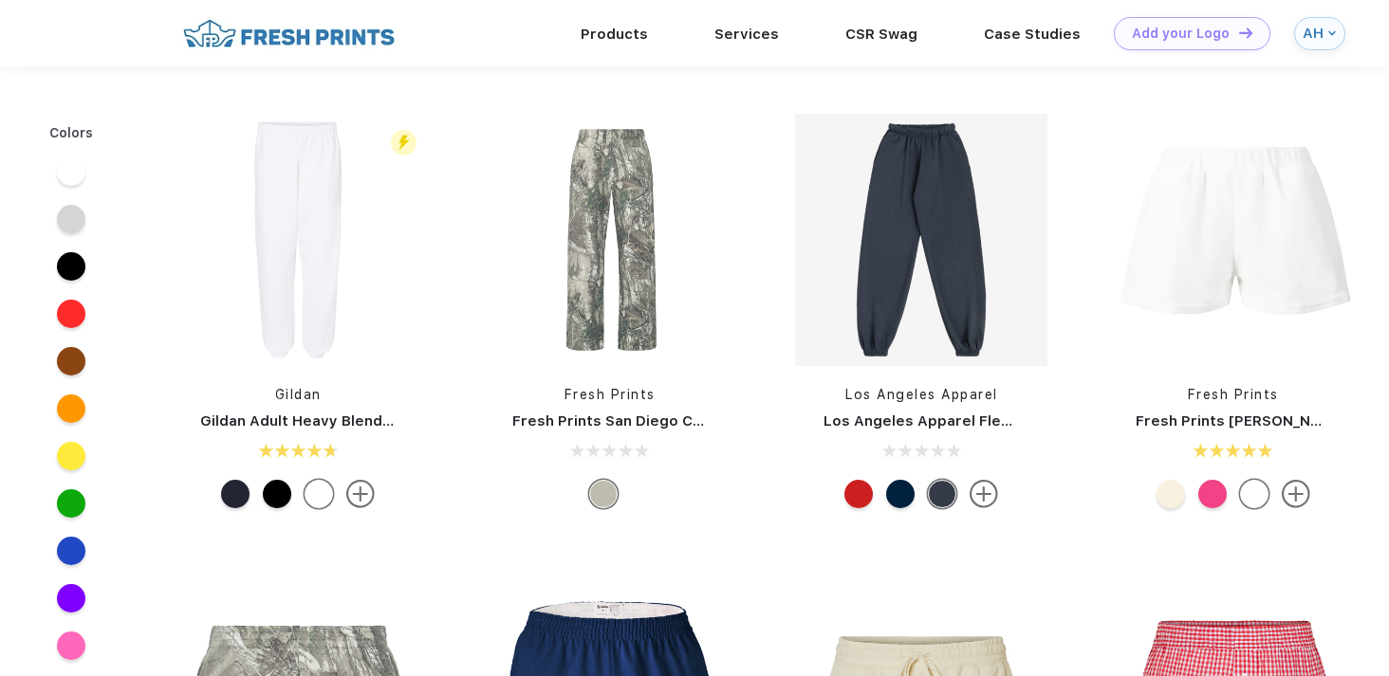
scroll to position [736, 0]
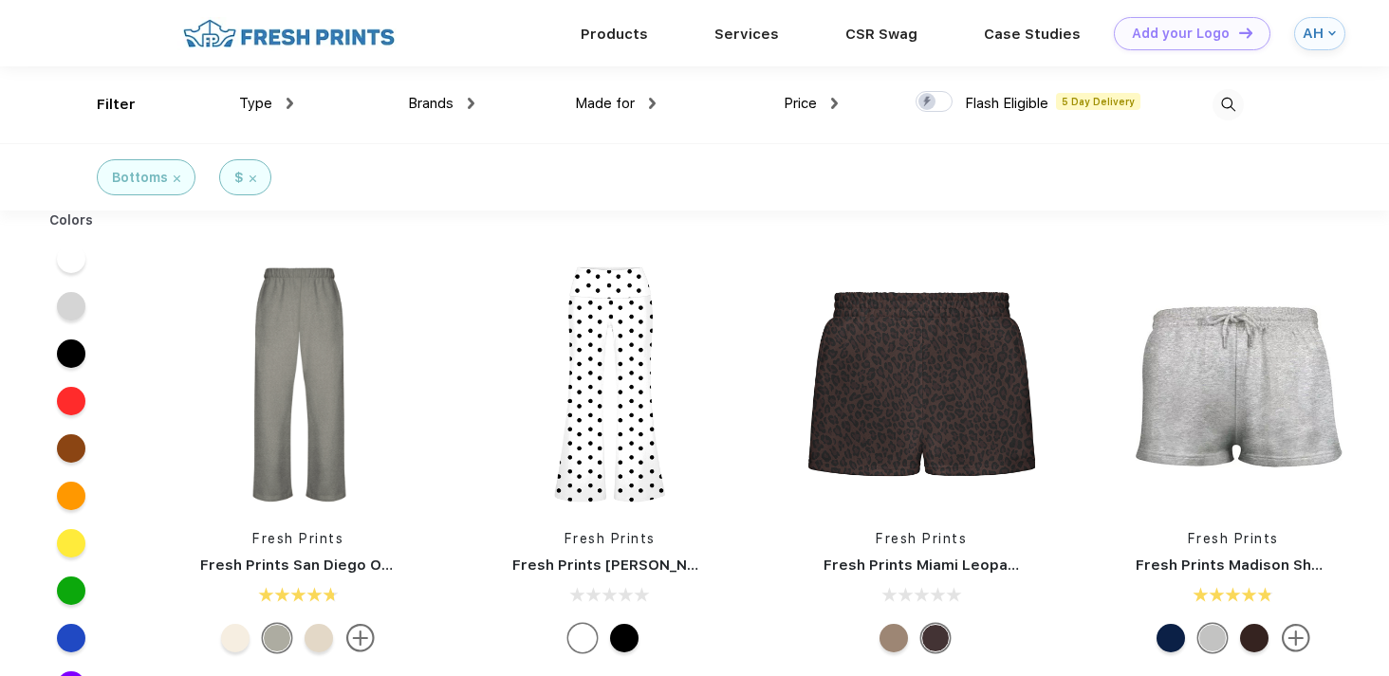
click at [251, 176] on img at bounding box center [253, 179] width 7 height 7
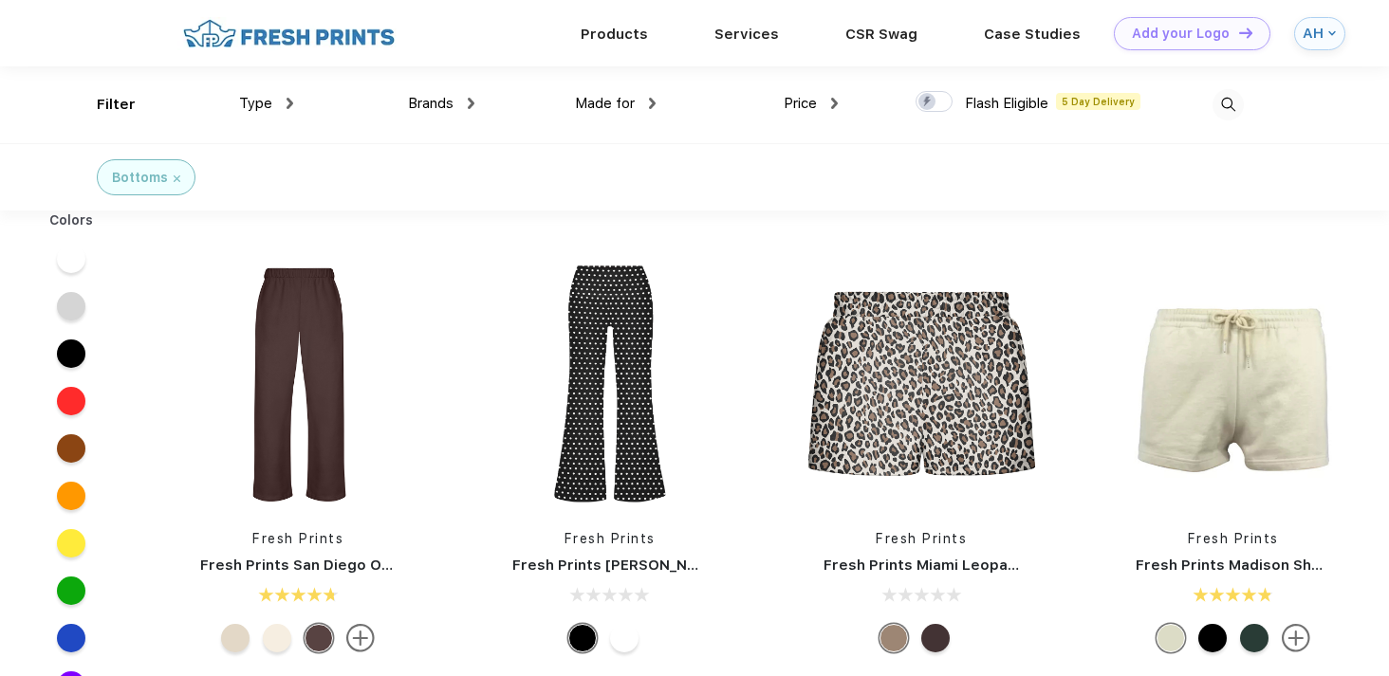
click at [179, 176] on img at bounding box center [177, 179] width 7 height 7
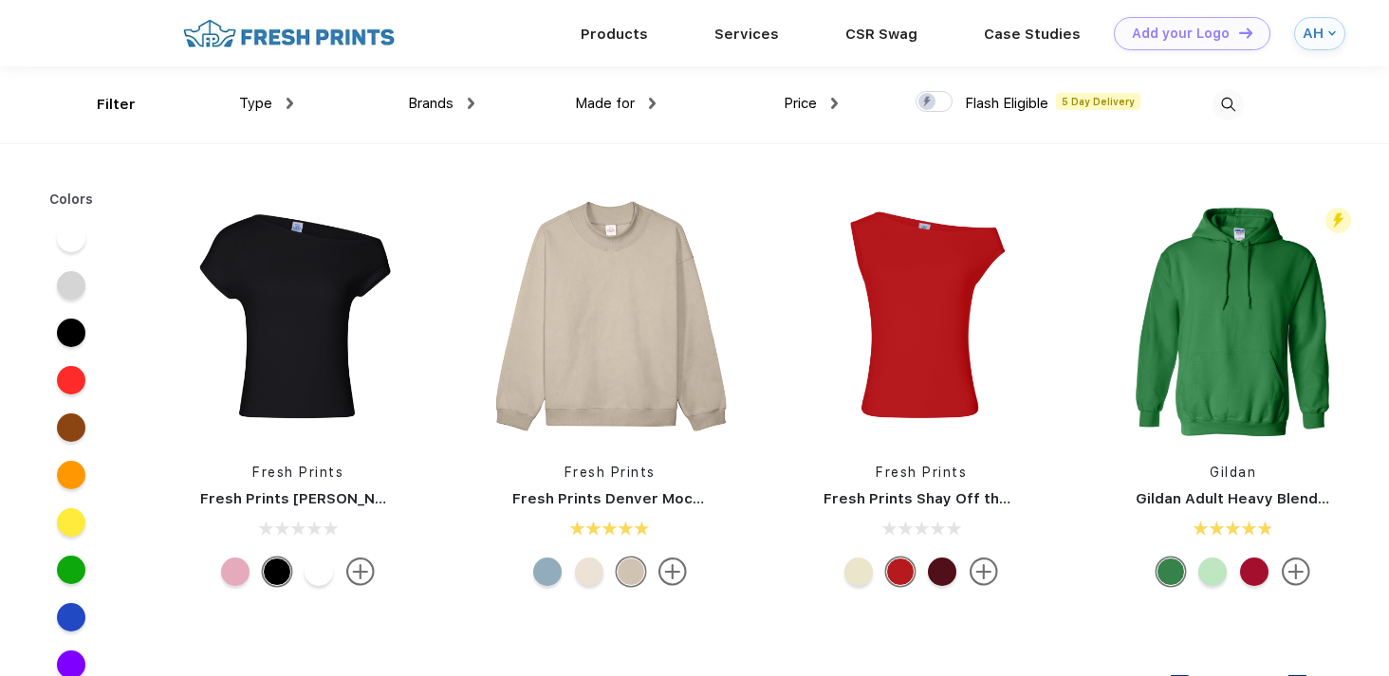
click at [1231, 108] on img at bounding box center [1228, 104] width 31 height 31
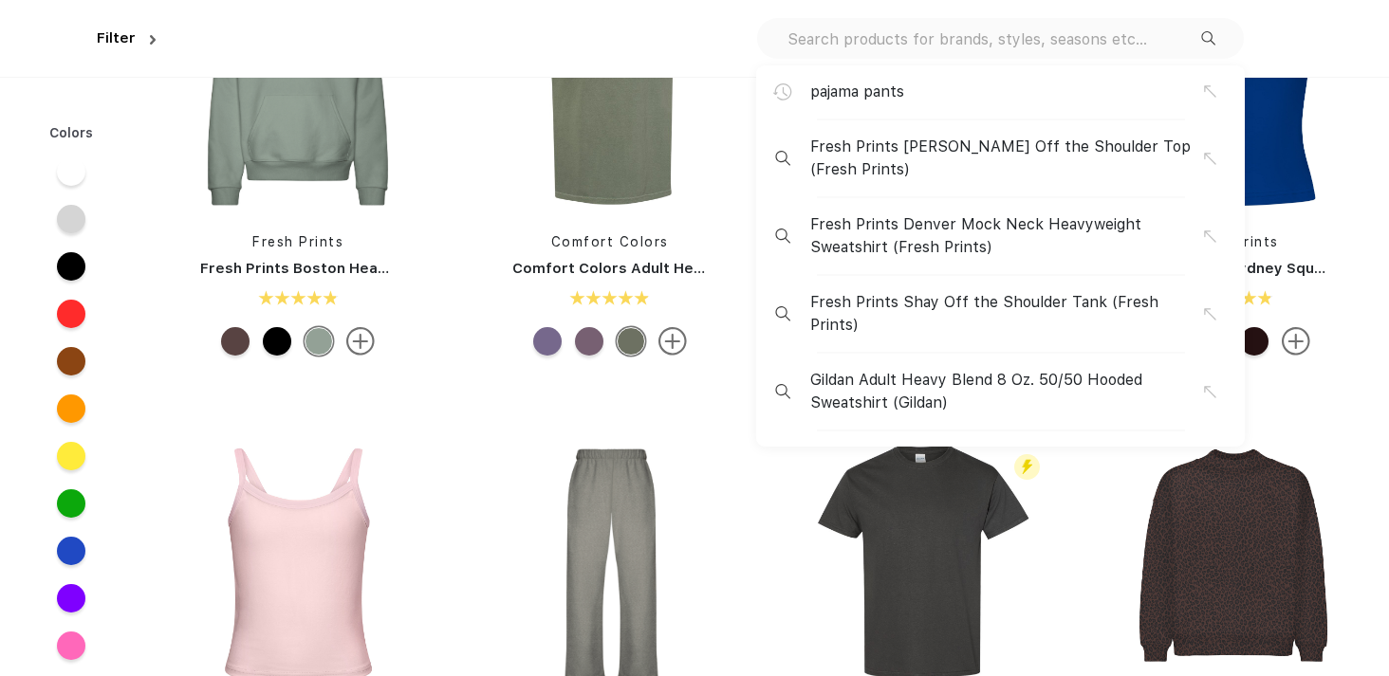
scroll to position [658, 0]
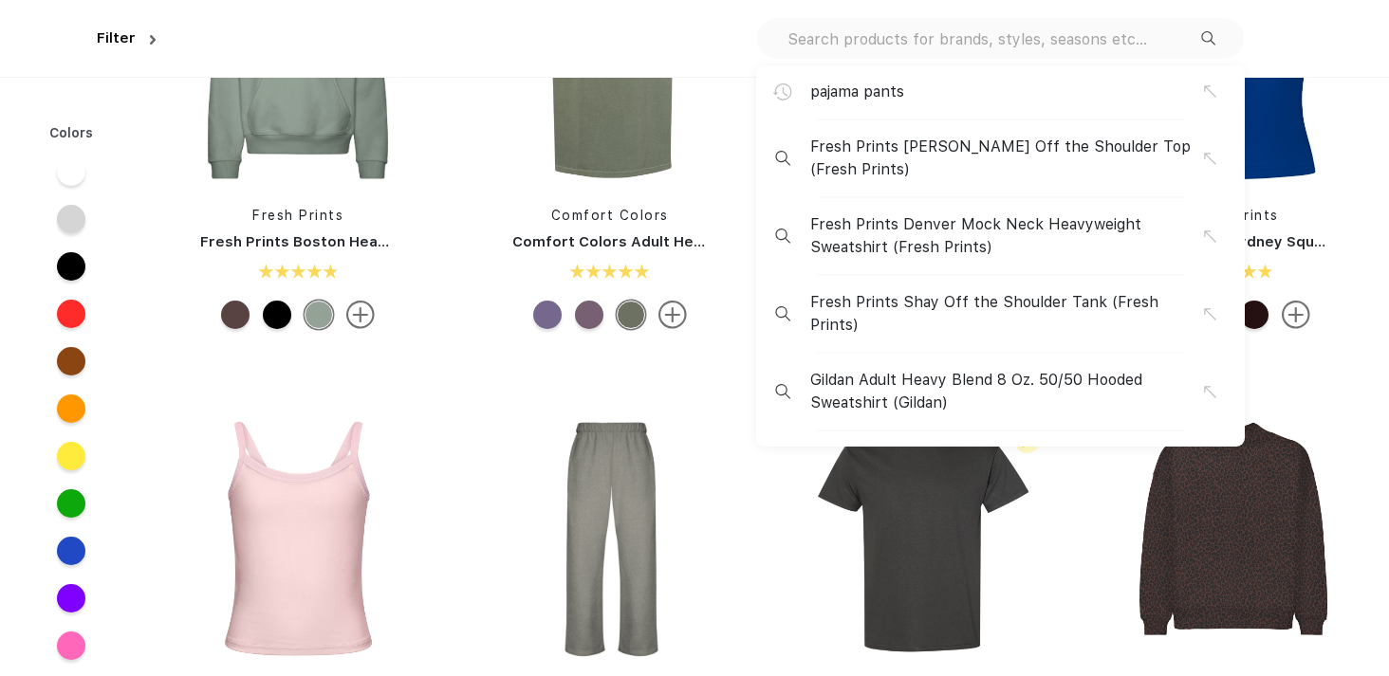
click at [880, 41] on input "text" at bounding box center [994, 38] width 416 height 21
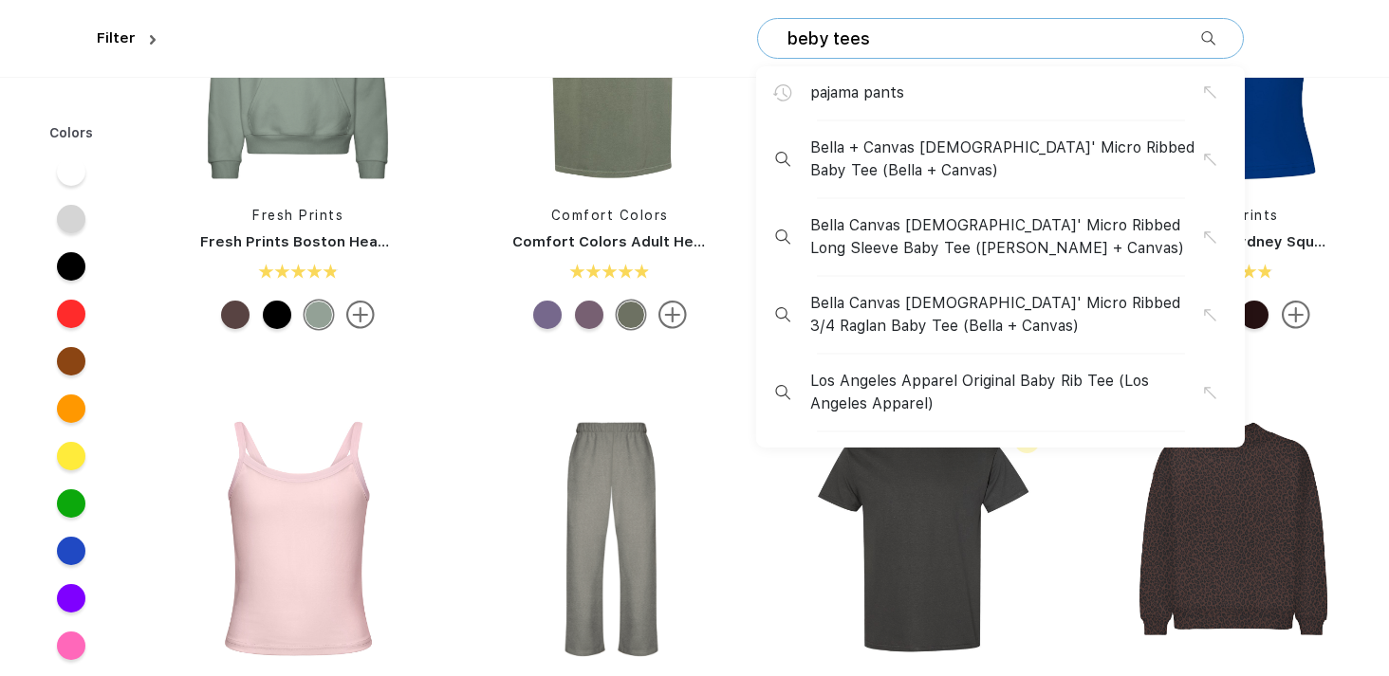
click at [809, 37] on input "beby tees" at bounding box center [994, 38] width 416 height 21
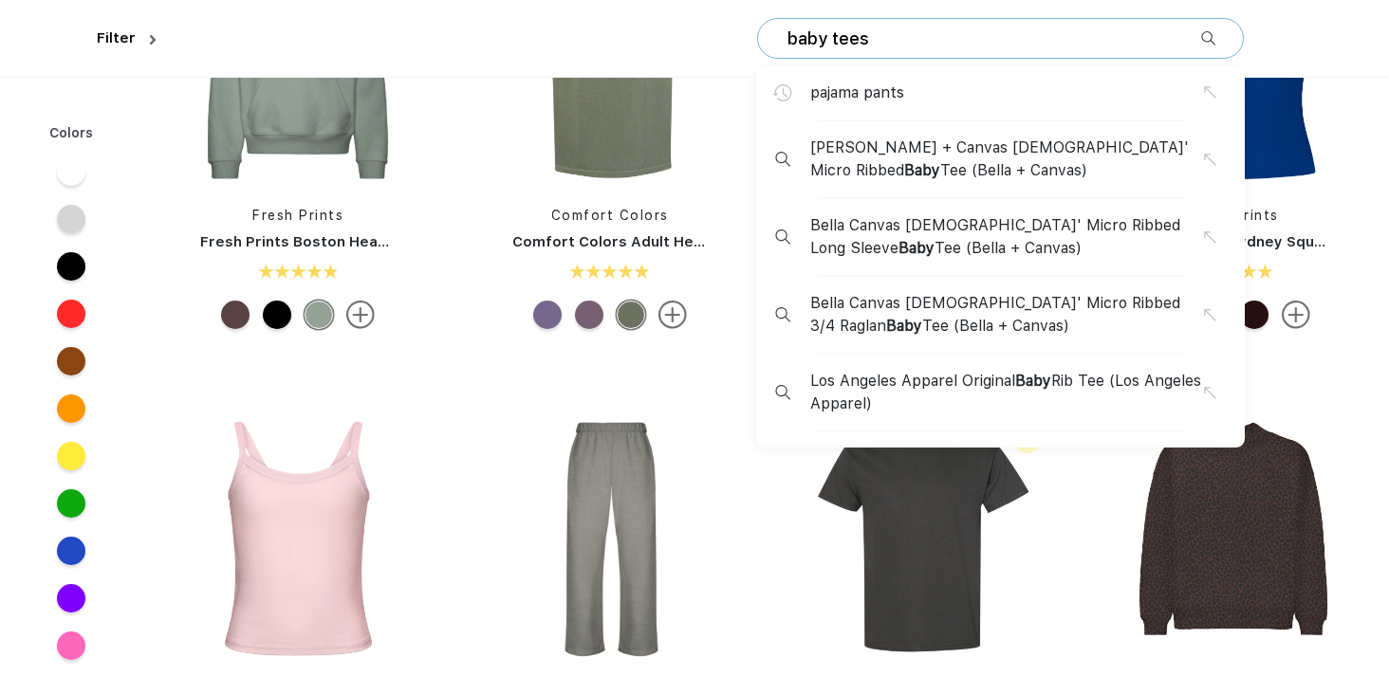
type input "baby tees"
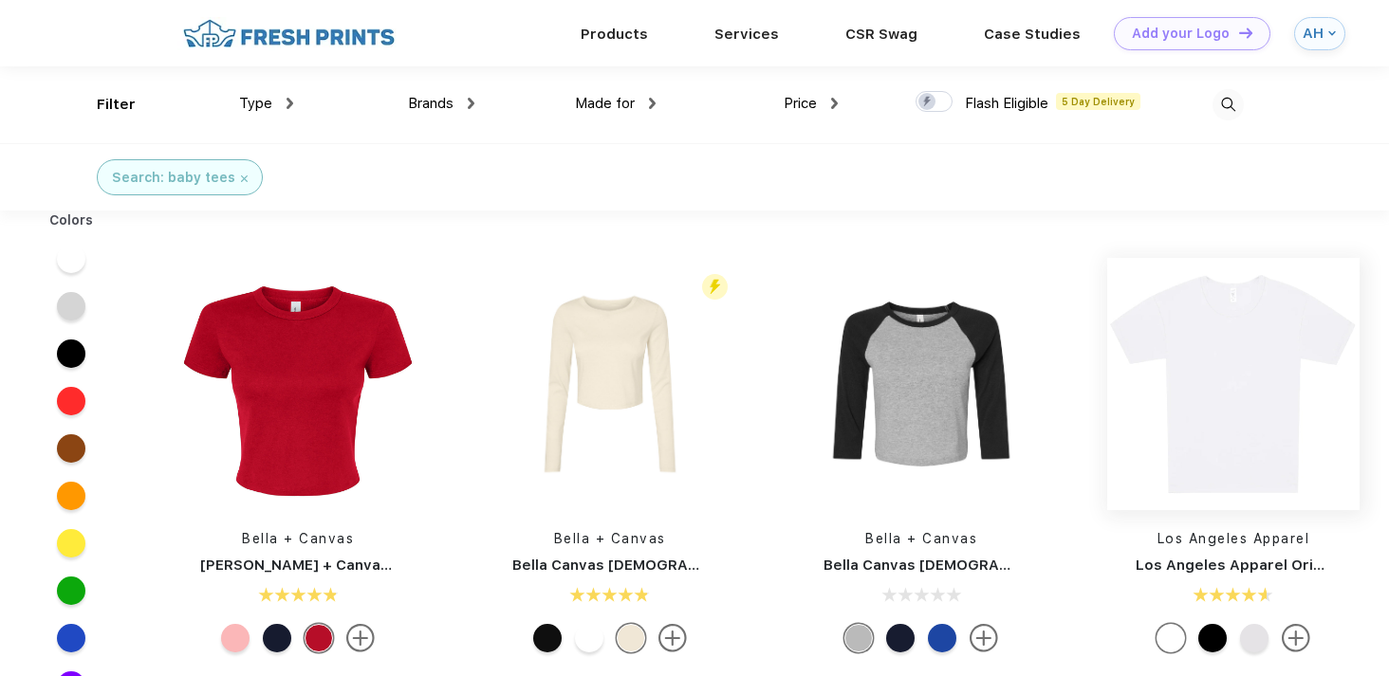
click at [1258, 384] on img at bounding box center [1233, 384] width 252 height 252
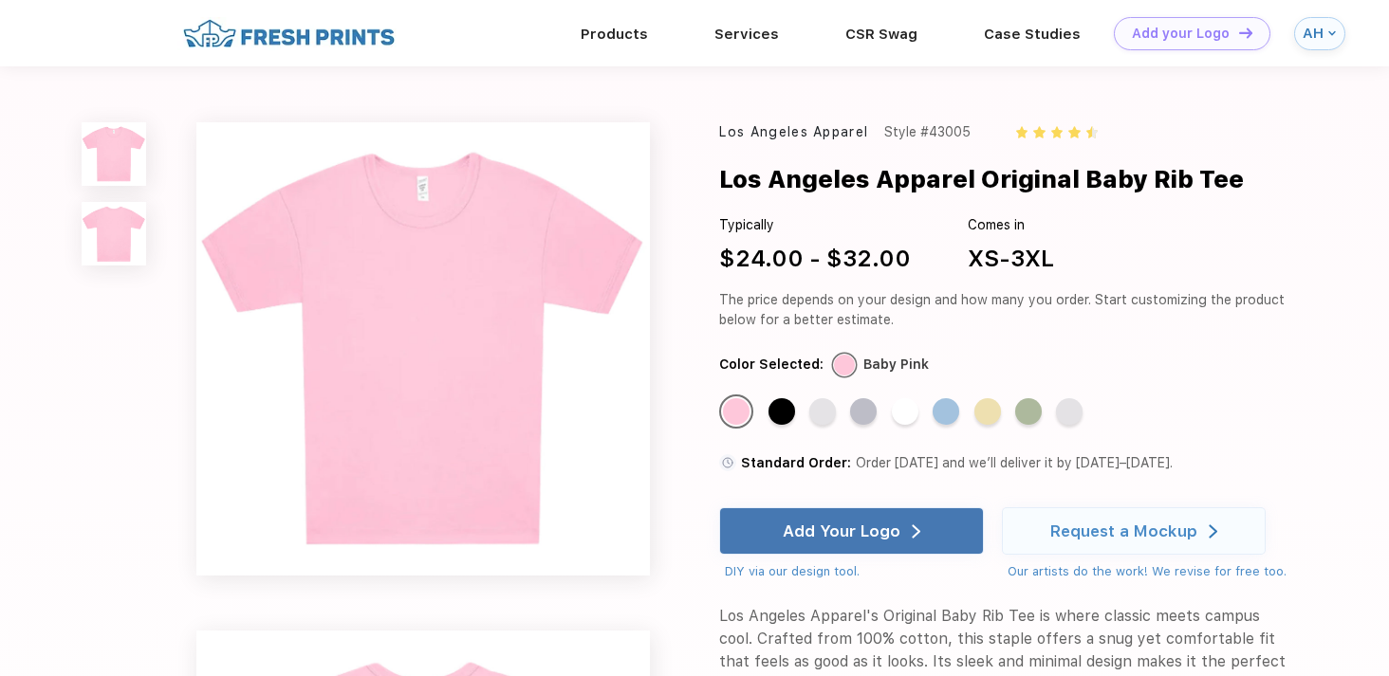
click at [112, 213] on img at bounding box center [114, 234] width 64 height 64
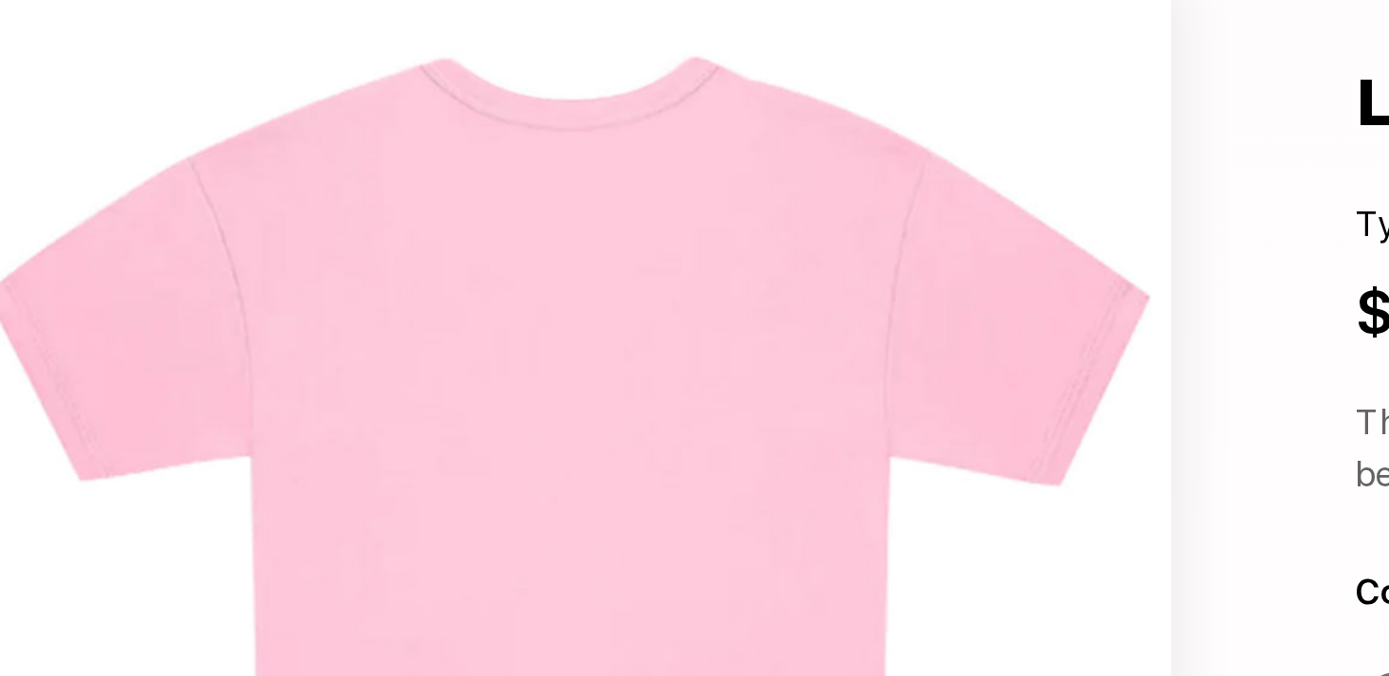
scroll to position [435, 0]
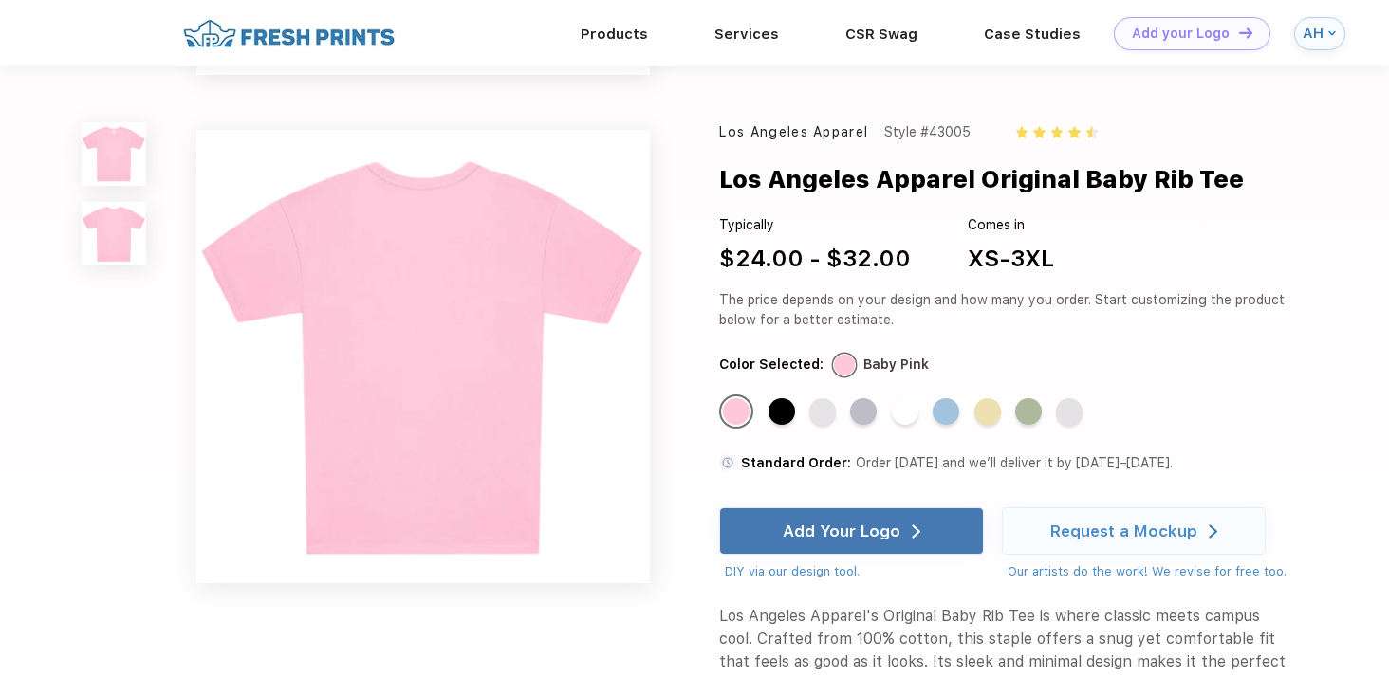
click at [123, 165] on img at bounding box center [114, 154] width 64 height 64
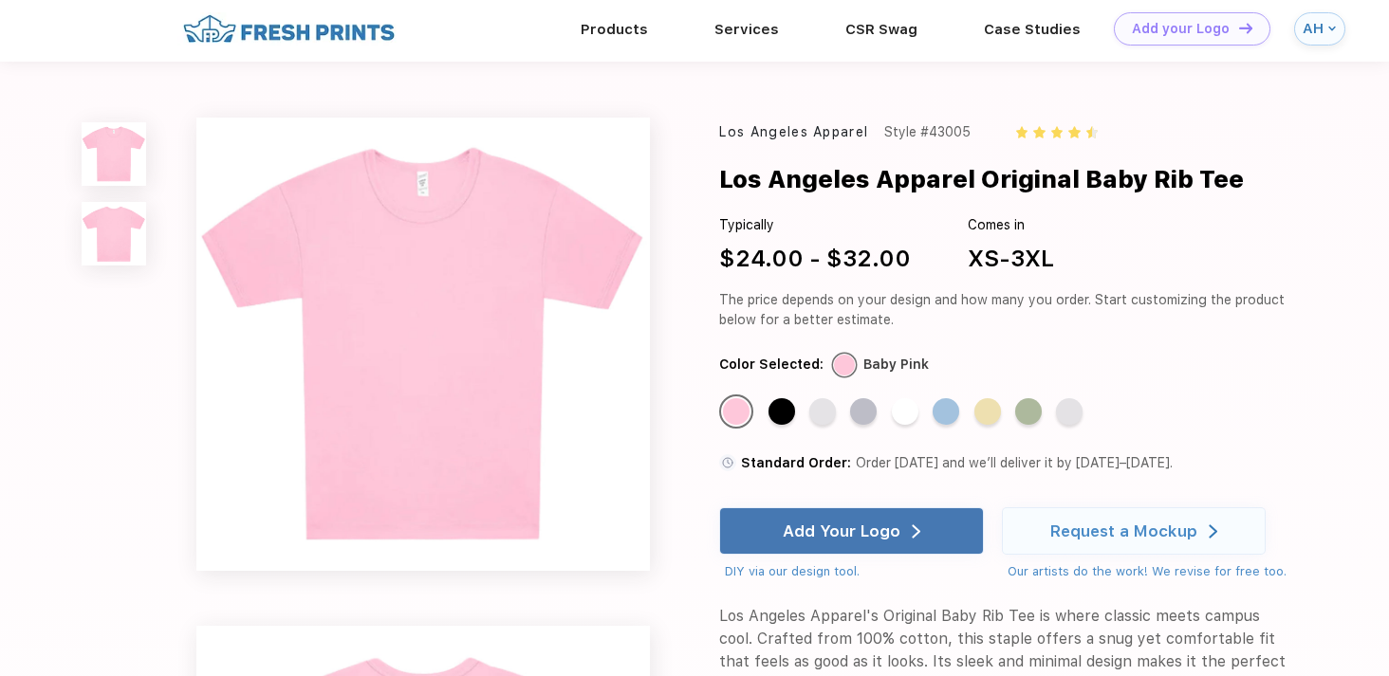
scroll to position [0, 0]
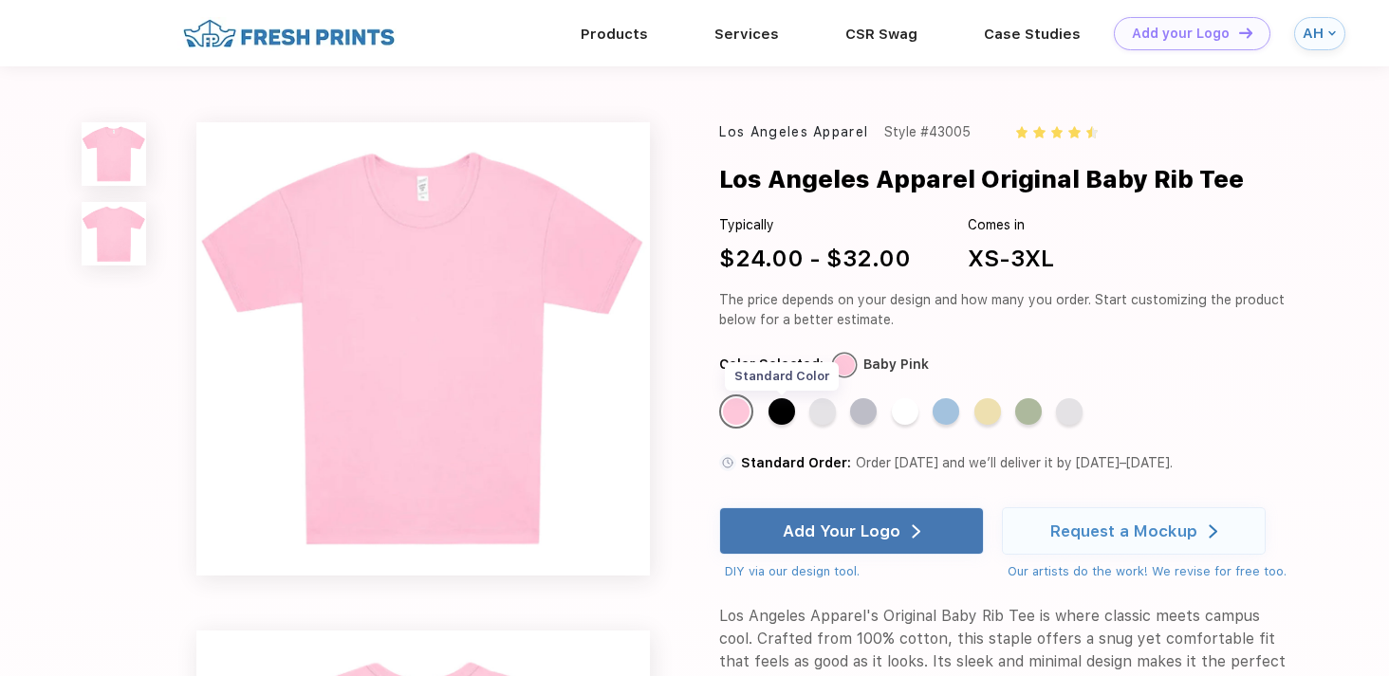
click at [781, 410] on div "Standard Color" at bounding box center [782, 411] width 27 height 27
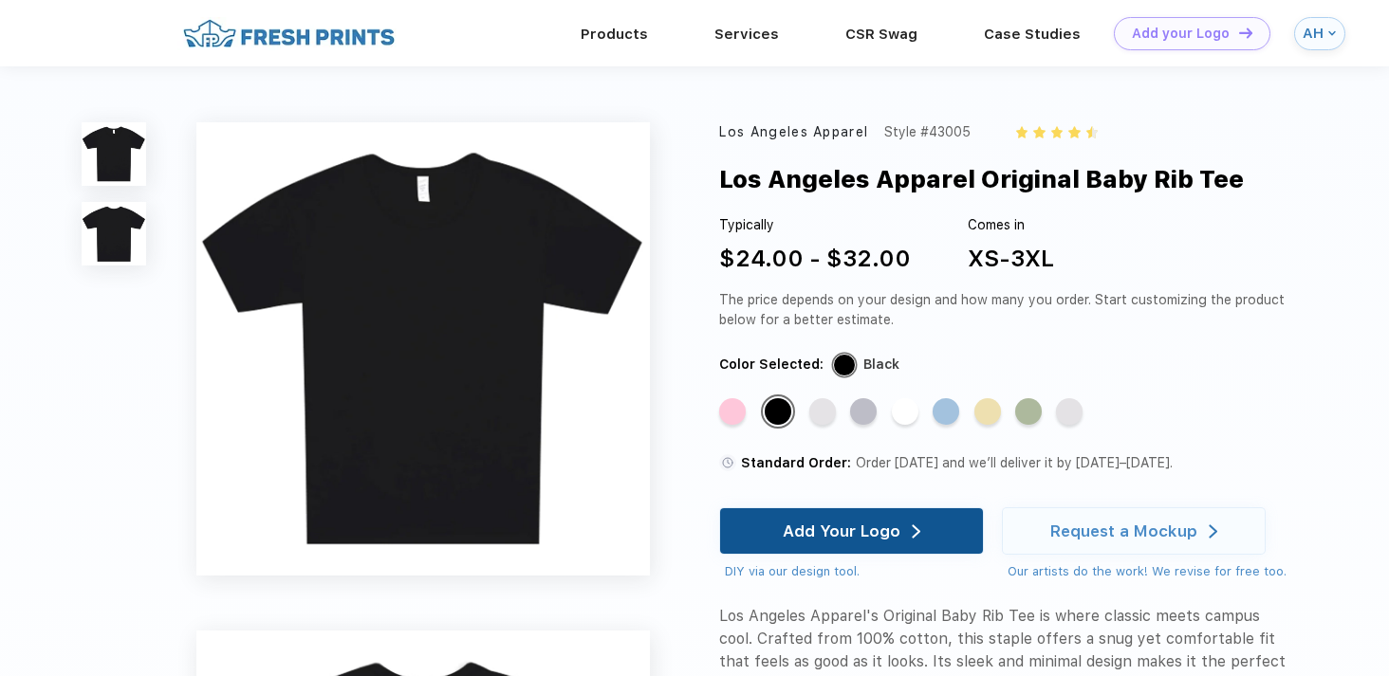
click at [868, 533] on div "Add Your Logo" at bounding box center [842, 531] width 118 height 19
